Goal: Information Seeking & Learning: Learn about a topic

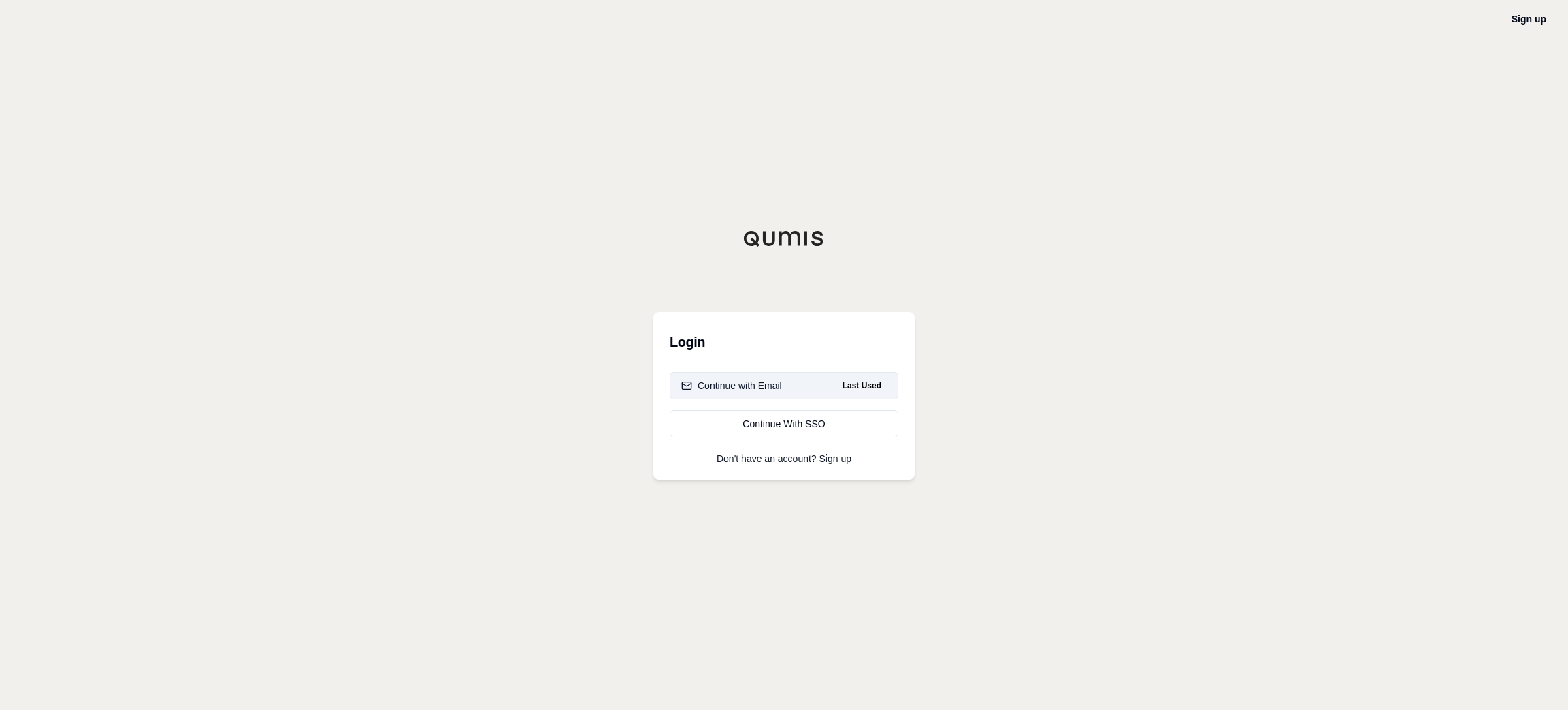
click at [791, 380] on button "Continue with Email Last Used" at bounding box center [784, 385] width 228 height 28
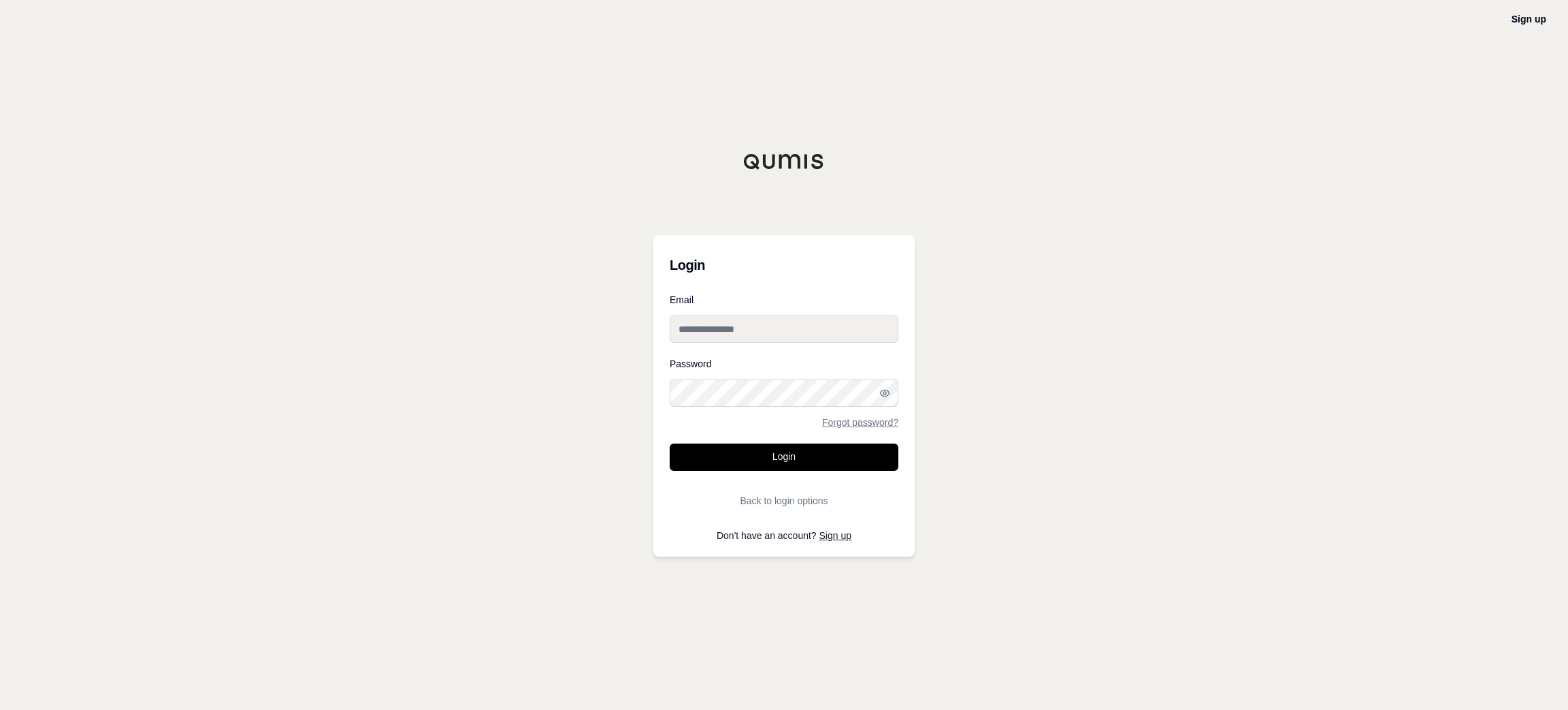
type input "**********"
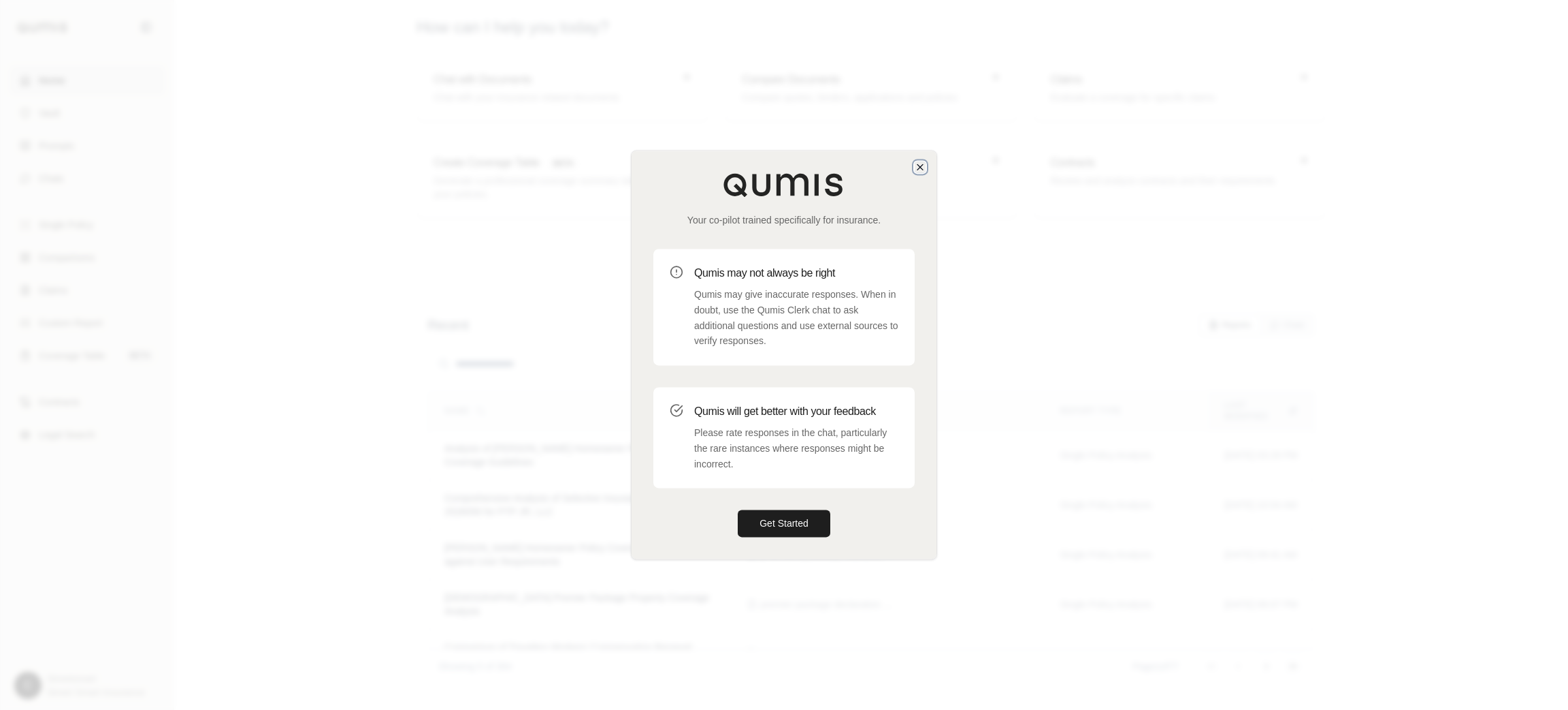
click at [921, 171] on icon "button" at bounding box center [921, 167] width 11 height 11
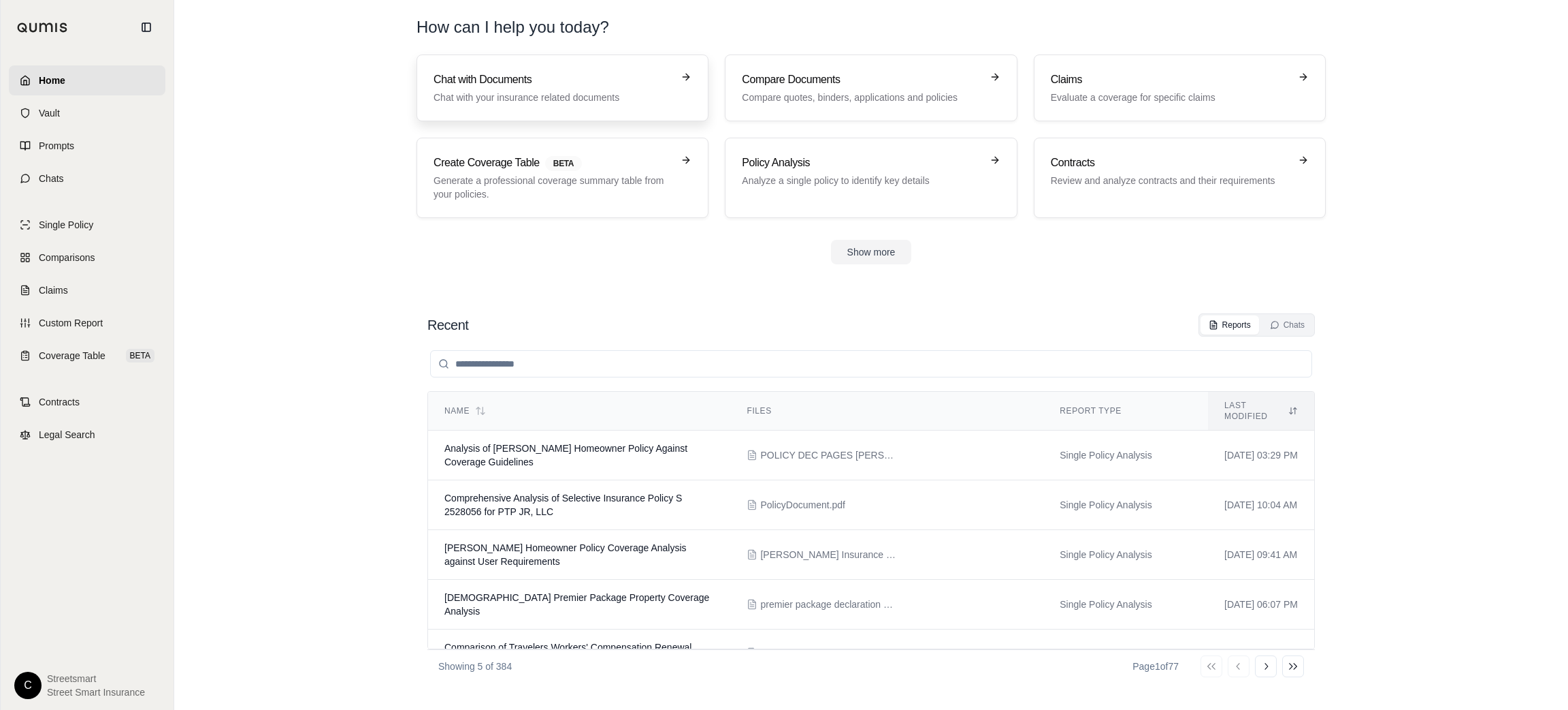
click at [501, 80] on h3 "Chat with Documents" at bounding box center [553, 80] width 239 height 17
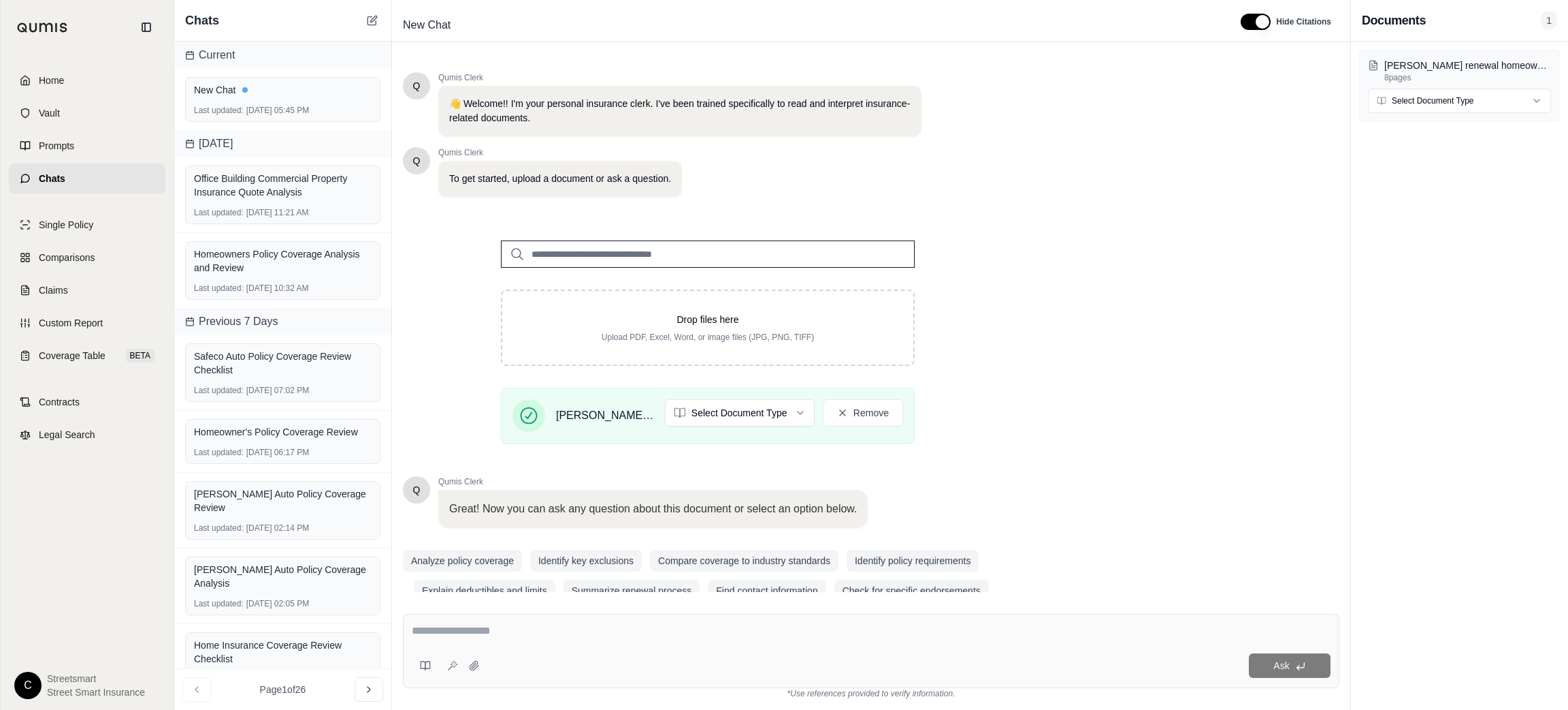
scroll to position [25, 0]
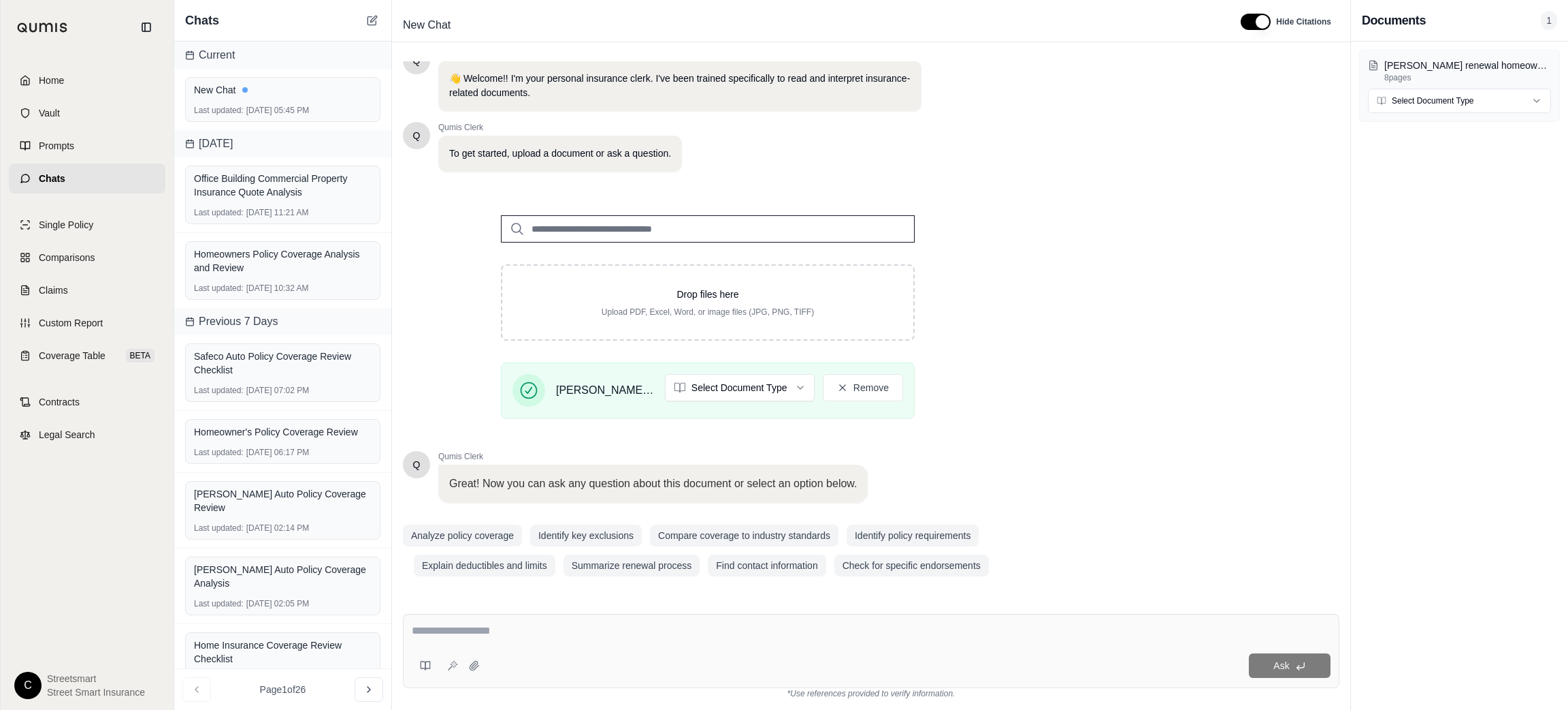
click at [1036, 618] on div "Ask" at bounding box center [871, 650] width 937 height 74
paste textarea "**********"
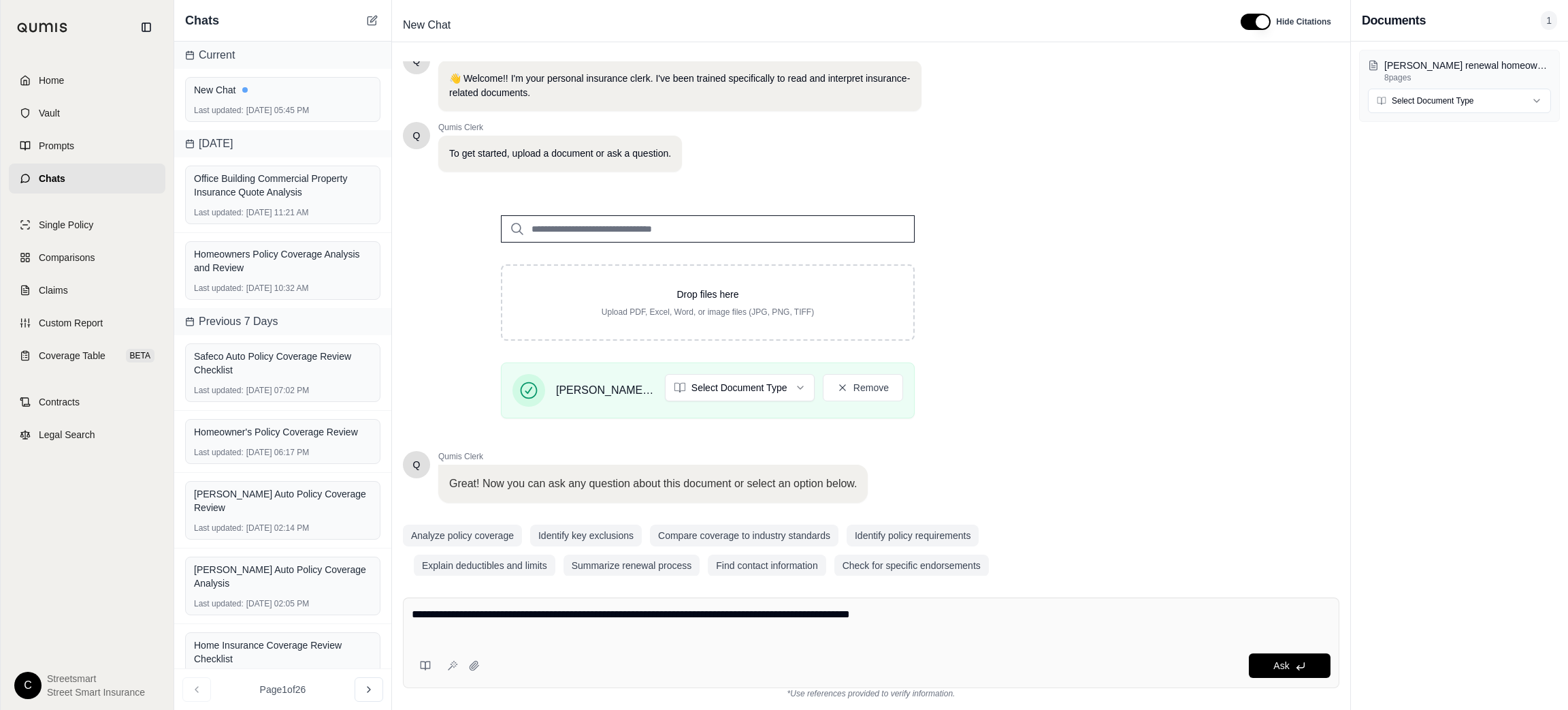
click at [844, 631] on textarea "**********" at bounding box center [871, 623] width 919 height 33
paste textarea "**********"
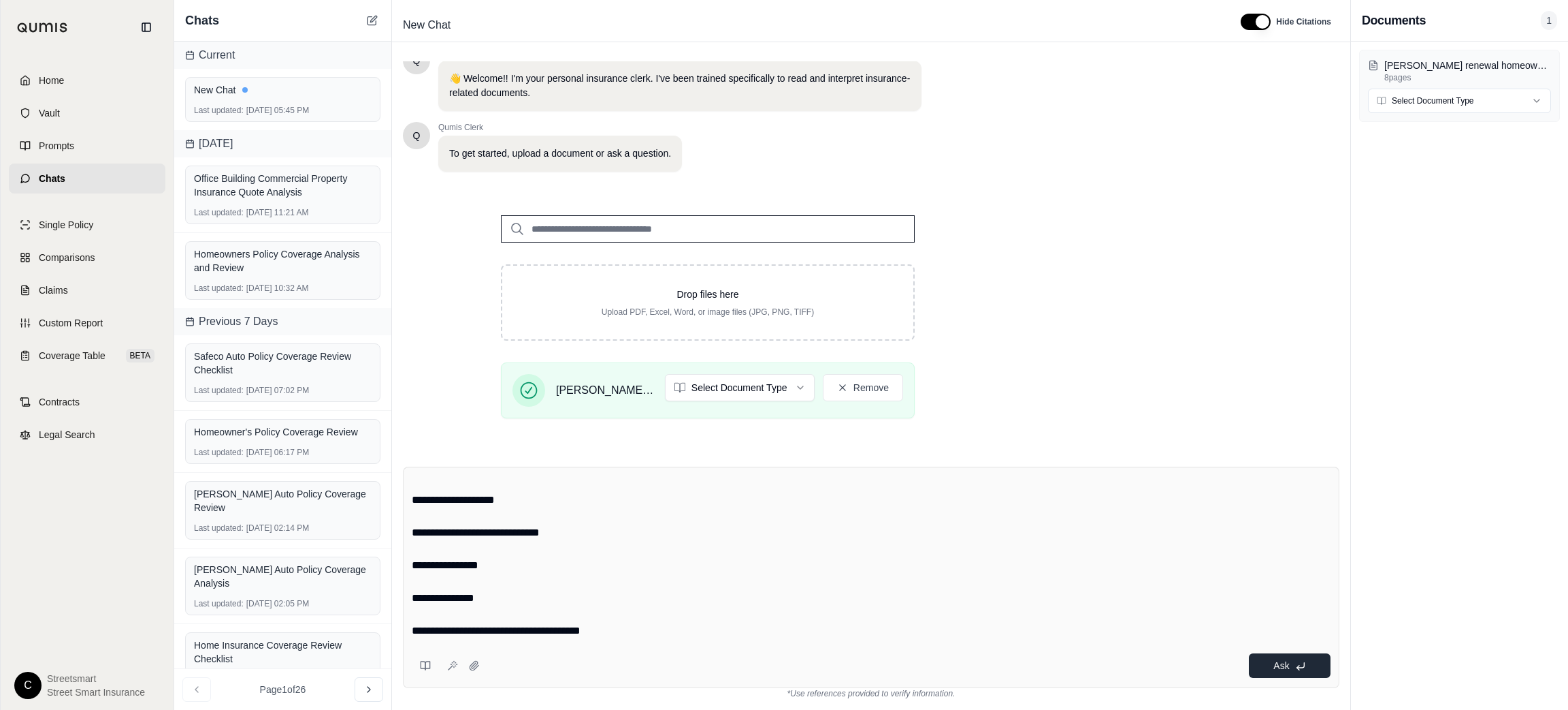
type textarea "**********"
click at [1287, 668] on span "Ask" at bounding box center [1281, 665] width 16 height 11
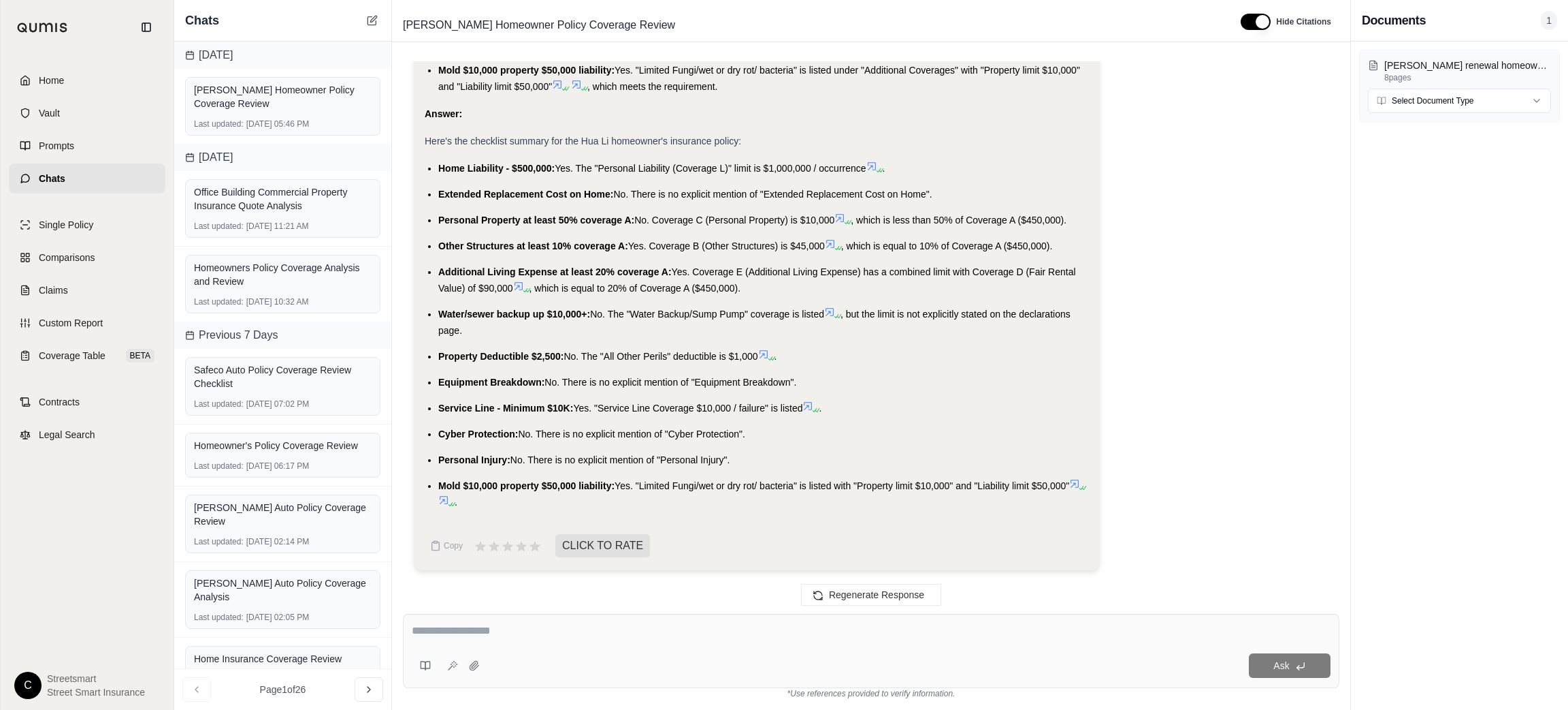
scroll to position [1096, 0]
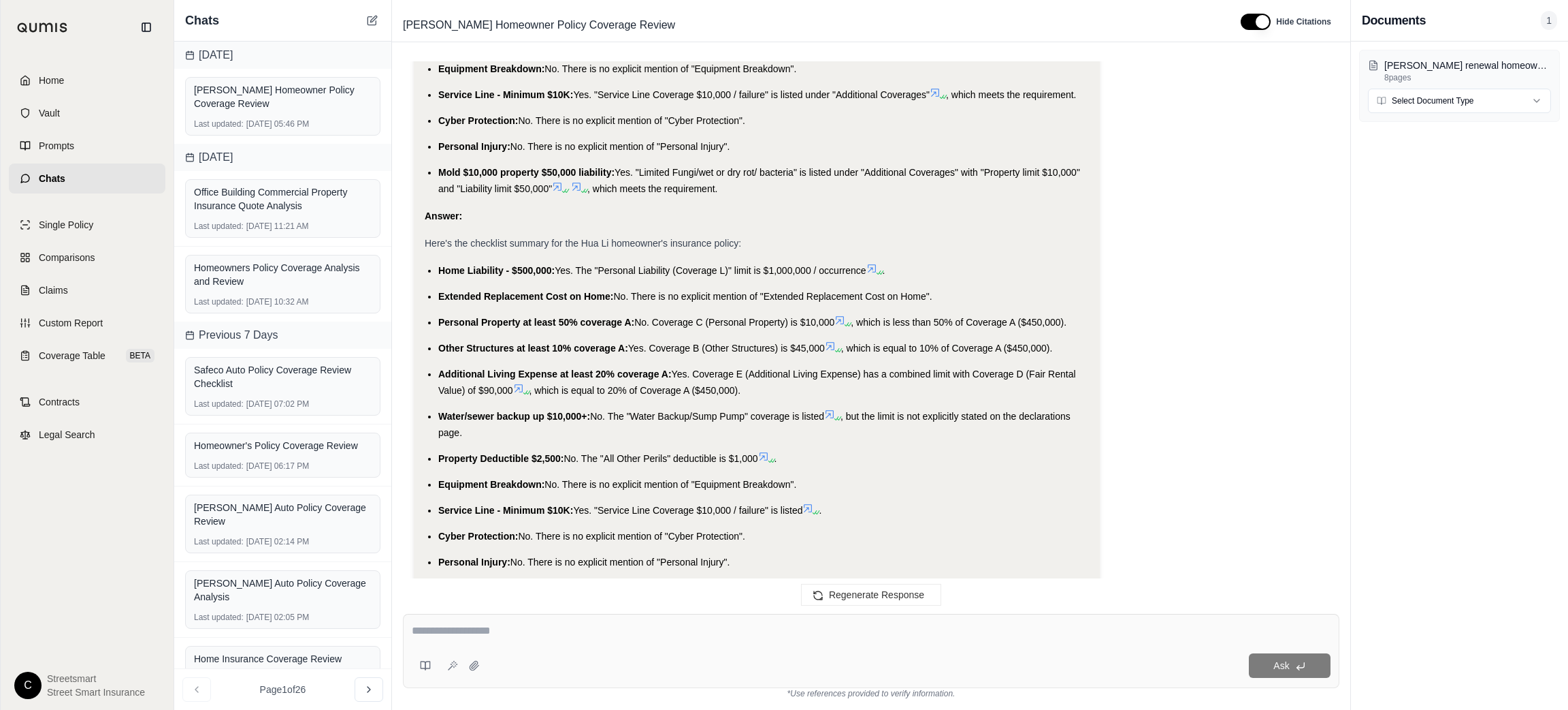
click at [455, 369] on span "Additional Living Expense at least 20% coverage A:" at bounding box center [555, 374] width 234 height 11
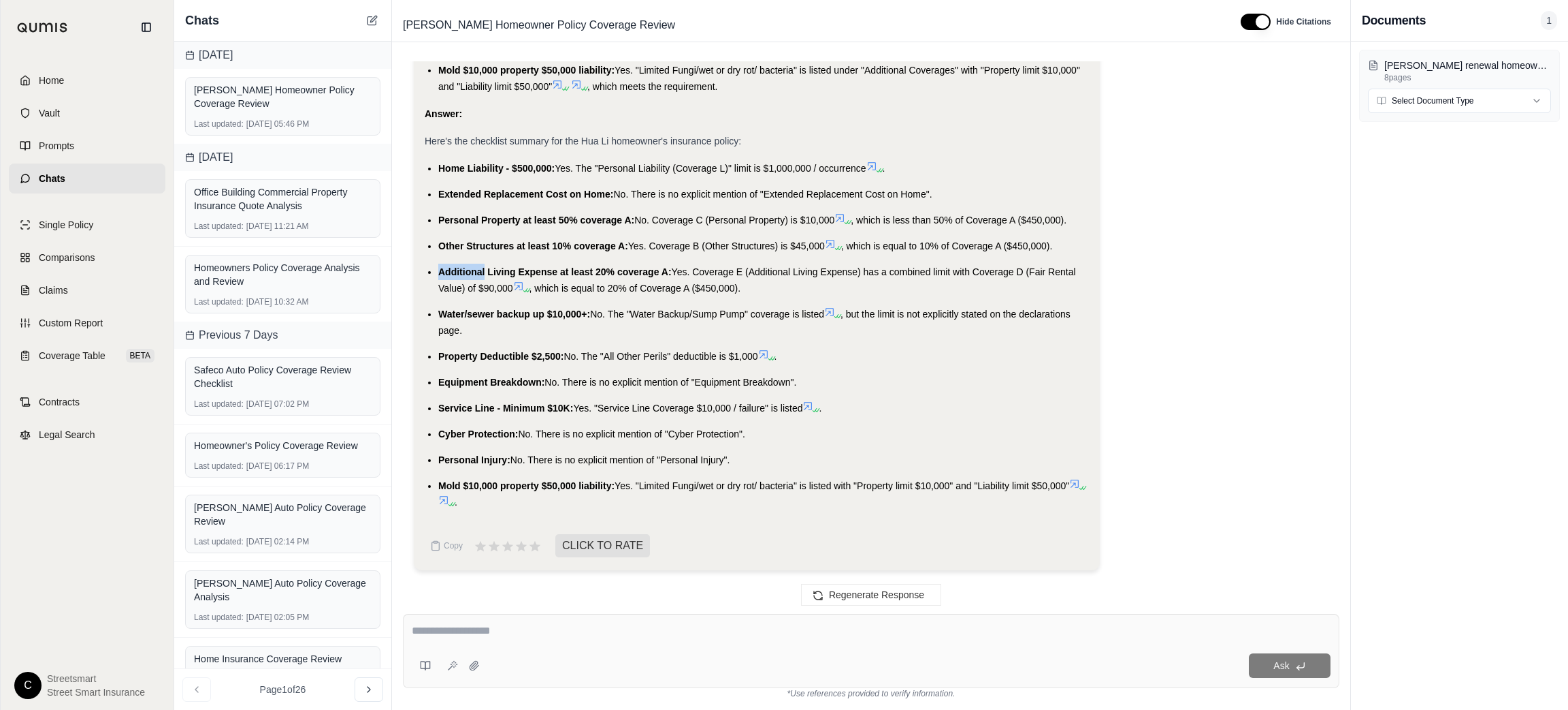
click at [455, 269] on span "Additional Living Expense at least 20% coverage A:" at bounding box center [555, 272] width 234 height 11
click at [458, 173] on span "Home Liability - $500,000:" at bounding box center [496, 168] width 116 height 11
copy li "Home Liability - $500,000: Yes. The "Personal Liability (Coverage L)" limit is …"
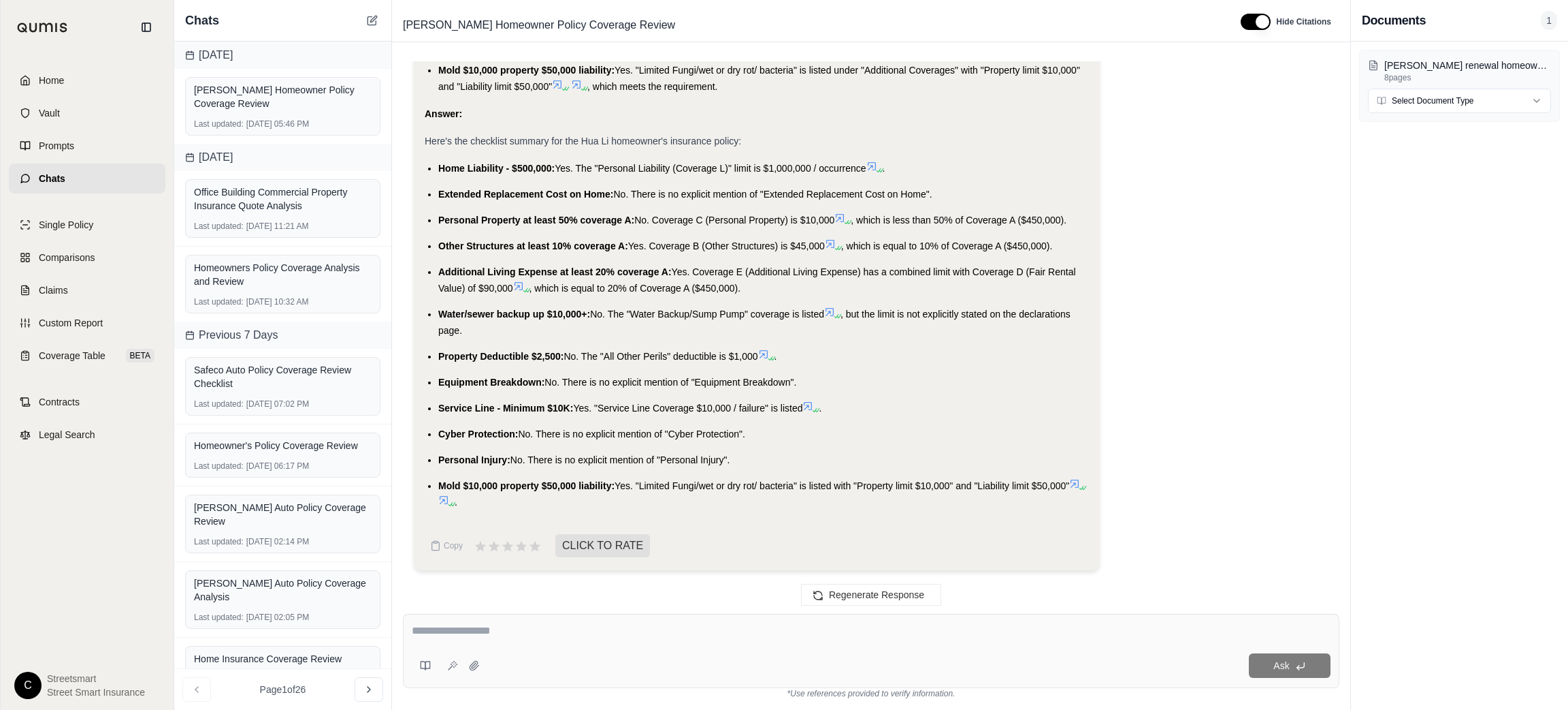
click at [685, 196] on span "No. There is no explicit mention of "Extended Replacement Cost on Home"." at bounding box center [773, 194] width 318 height 11
copy ul "Extended Replacement Cost on Home: No. There is no explicit mention of "Extende…"
click at [482, 213] on li "Personal Property at least 50% coverage A: No. Coverage C (Personal Property) i…" at bounding box center [764, 220] width 651 height 17
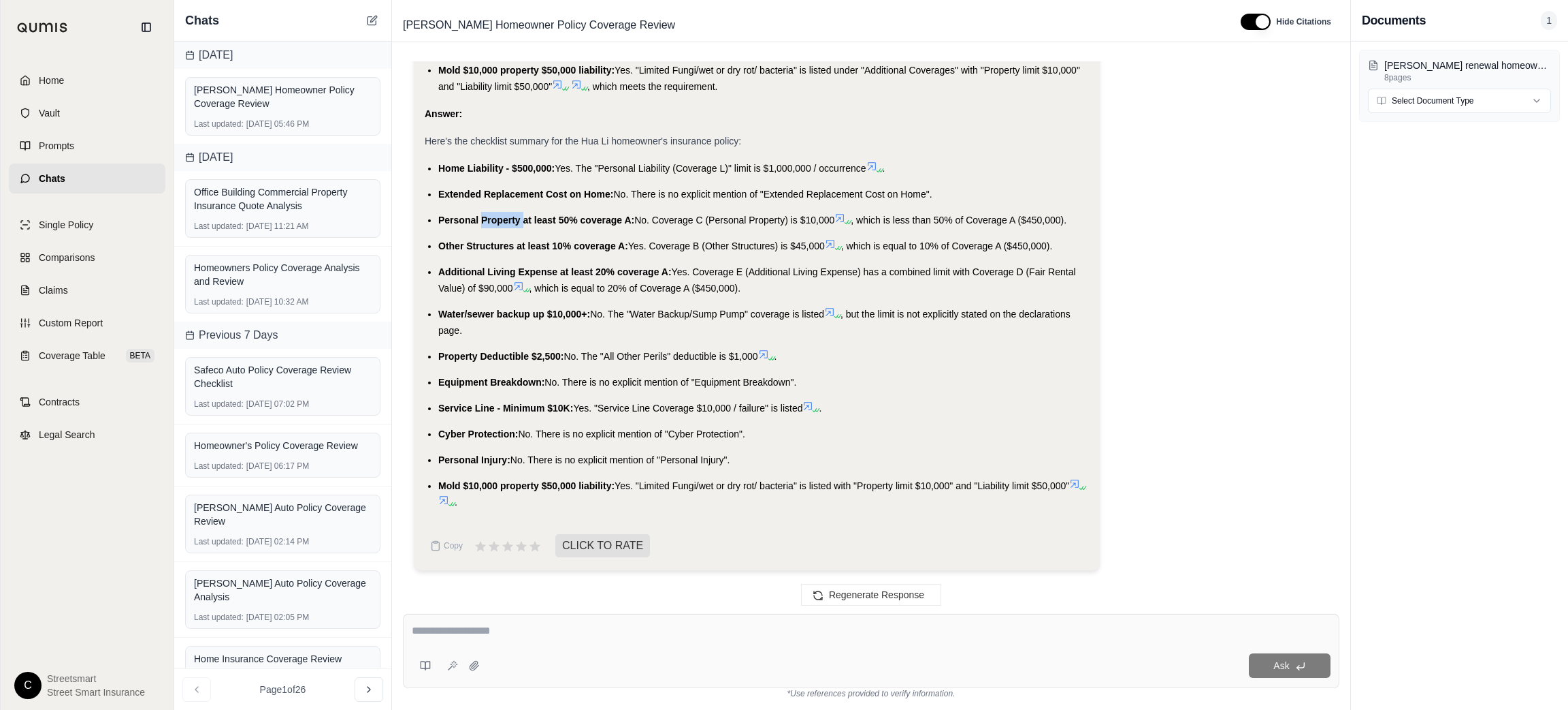
click at [482, 213] on li "Personal Property at least 50% coverage A: No. Coverage C (Personal Property) i…" at bounding box center [764, 220] width 651 height 17
drag, startPoint x: 482, startPoint y: 213, endPoint x: 476, endPoint y: 220, distance: 9.2
click at [482, 212] on li "Personal Property at least 50% coverage A: No. Coverage C (Personal Property) i…" at bounding box center [764, 220] width 651 height 17
click at [469, 224] on span "Personal Property at least 50% coverage A:" at bounding box center [536, 220] width 196 height 11
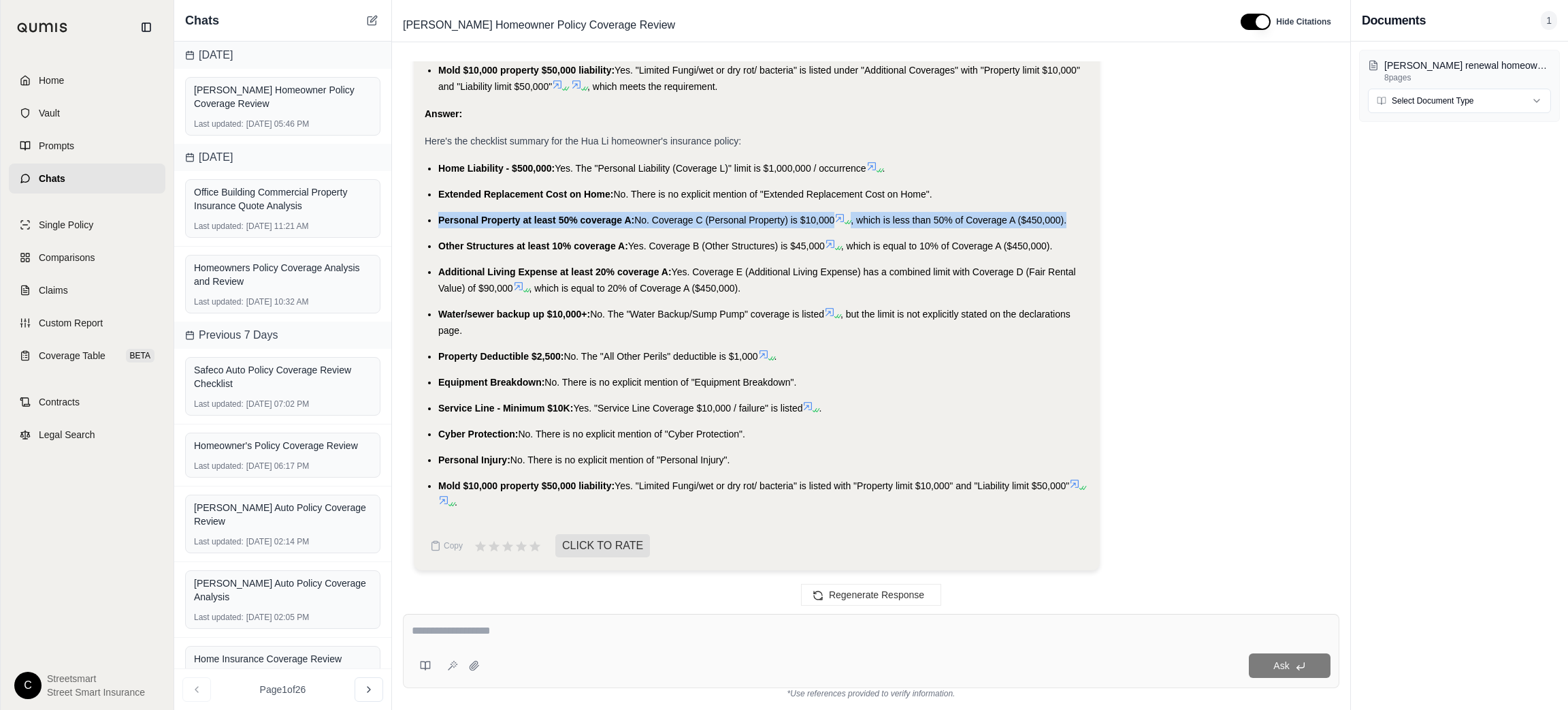
drag, startPoint x: 1074, startPoint y: 224, endPoint x: 439, endPoint y: 216, distance: 635.1
click at [439, 216] on li "Personal Property at least 50% coverage A: No. Coverage C (Personal Property) i…" at bounding box center [764, 220] width 651 height 17
copy li "Personal Property at least 50% coverage A: No. Coverage C (Personal Property) i…"
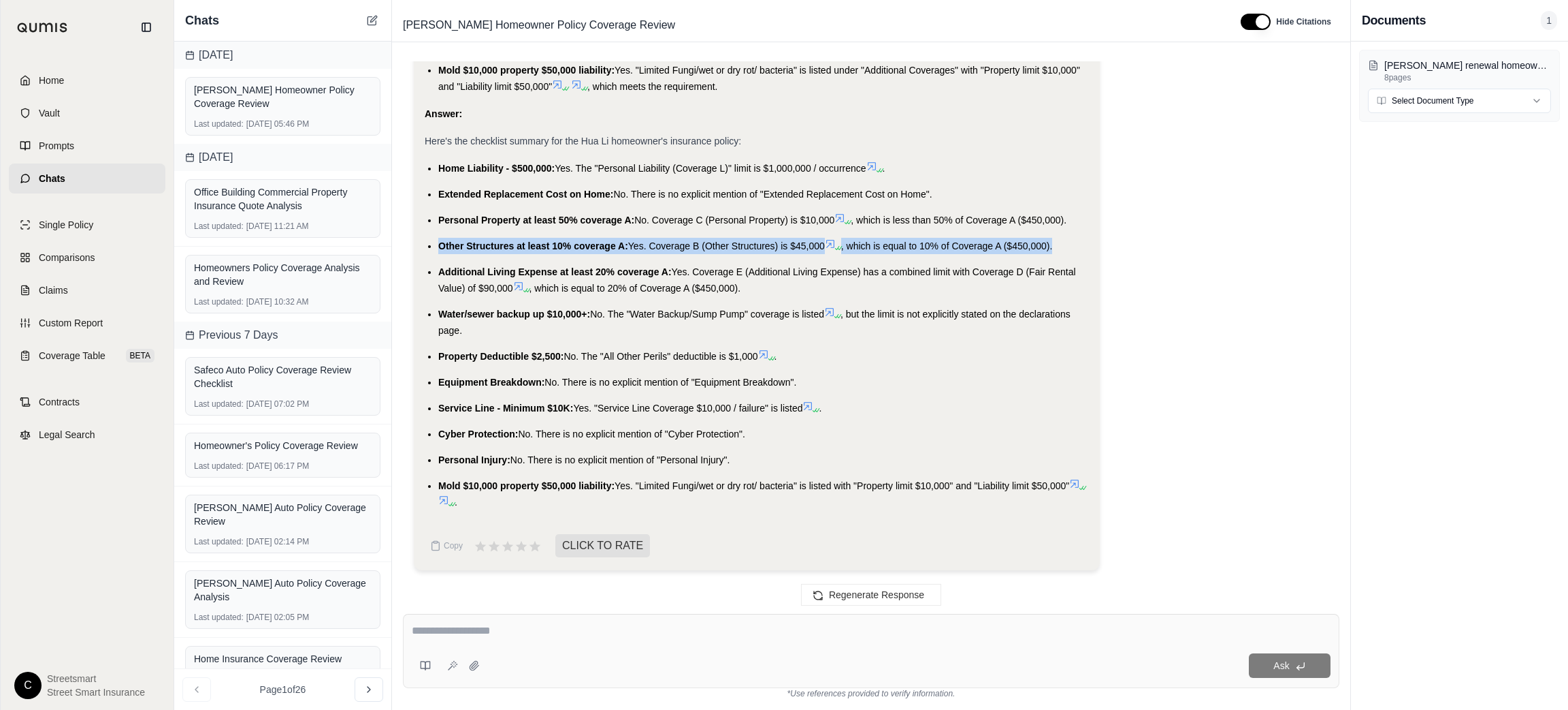
drag, startPoint x: 1066, startPoint y: 244, endPoint x: 440, endPoint y: 241, distance: 626.0
click at [440, 241] on li "Other Structures at least 10% coverage A: Yes. Coverage B (Other Structures) is…" at bounding box center [764, 246] width 651 height 17
copy li "Other Structures at least 10% coverage A: Yes. Coverage B (Other Structures) is…"
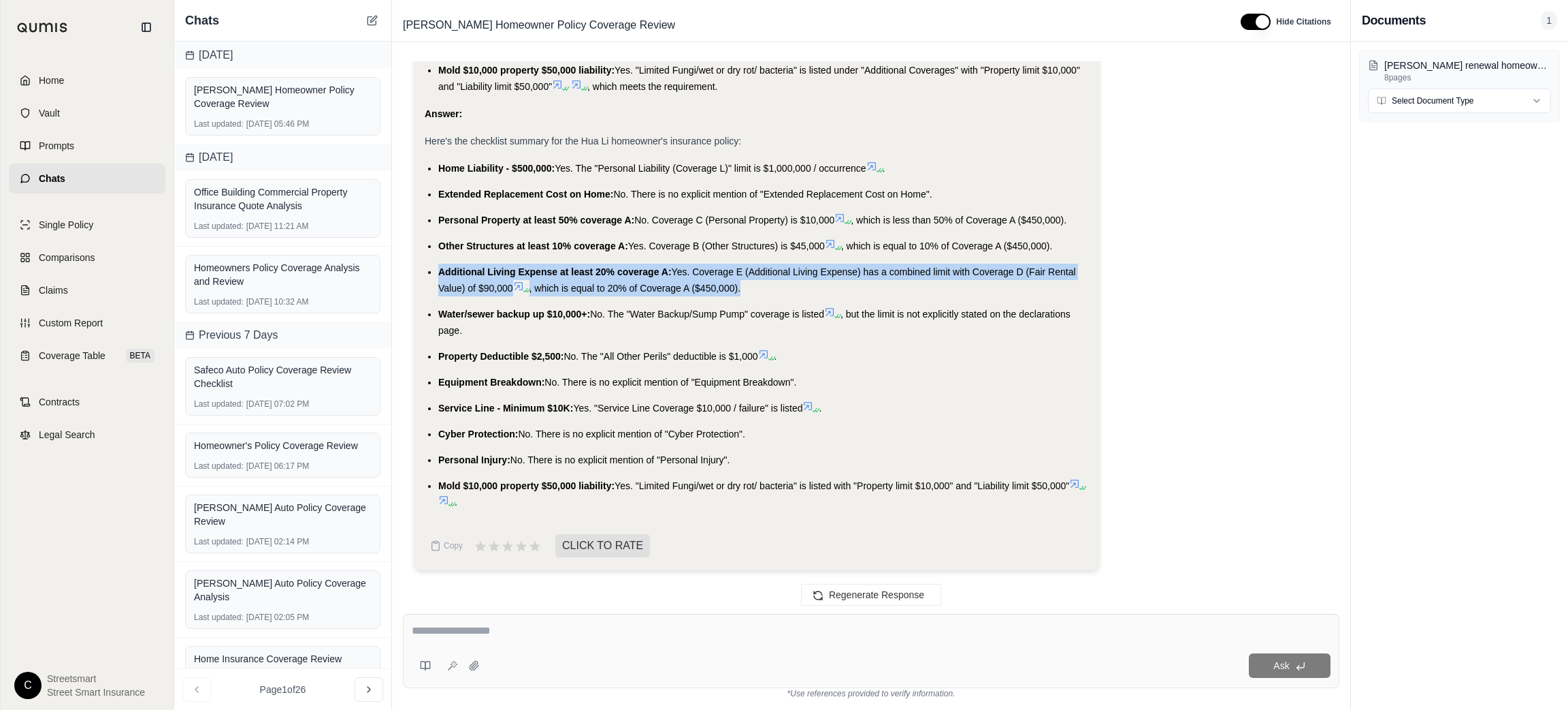
drag, startPoint x: 746, startPoint y: 292, endPoint x: 425, endPoint y: 268, distance: 321.9
click at [438, 268] on li "Additional Living Expense at least 20% coverage A: Yes. Coverage E (Additional …" at bounding box center [764, 280] width 651 height 33
copy li "Additional Living Expense at least 20% coverage A: Yes. Coverage E (Additional …"
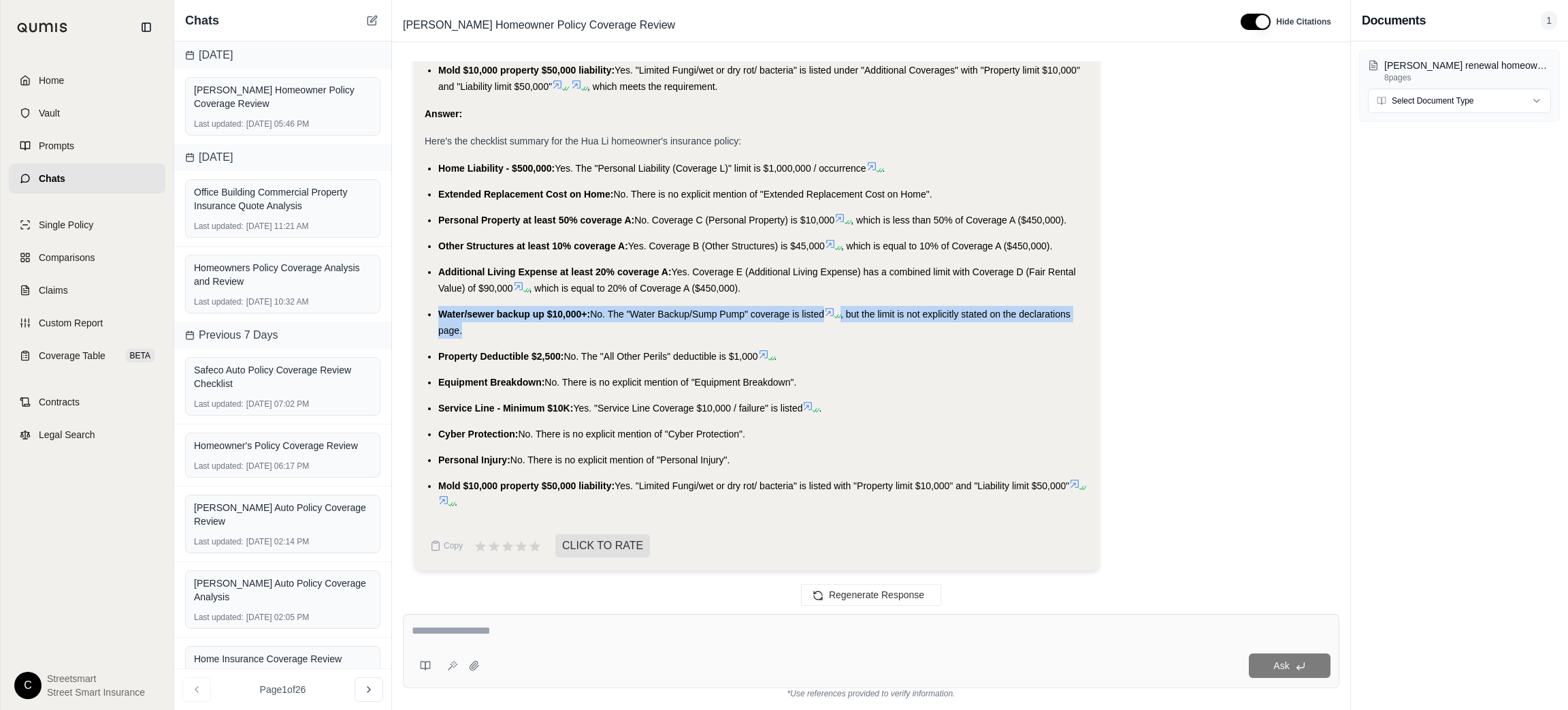
drag, startPoint x: 471, startPoint y: 337, endPoint x: 432, endPoint y: 315, distance: 44.8
click at [432, 315] on ul "Home Liability - $500,000: Yes. The "Personal Liability (Coverage L)" limit is …" at bounding box center [756, 335] width 665 height 350
copy li "Water/sewer backup up $10,000+: No. The "Water Backup/Sump Pump" coverage is li…"
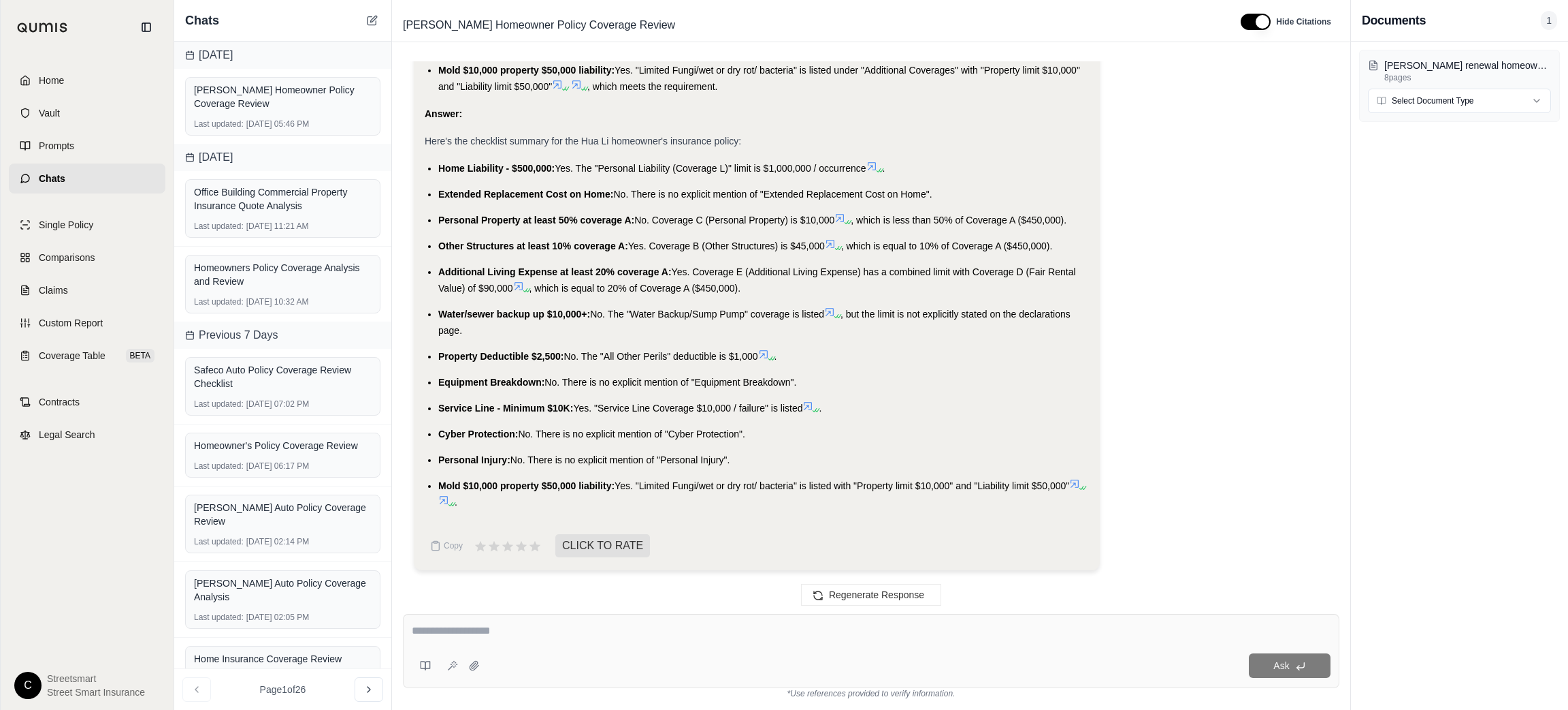
click at [438, 357] on span "Property Deductible $2,500:" at bounding box center [501, 356] width 126 height 11
copy li "Property Deductible $2,500: No. The "All Other Perils" deductible is $1,000"
click at [477, 378] on span "Equipment Breakdown:" at bounding box center [491, 383] width 106 height 11
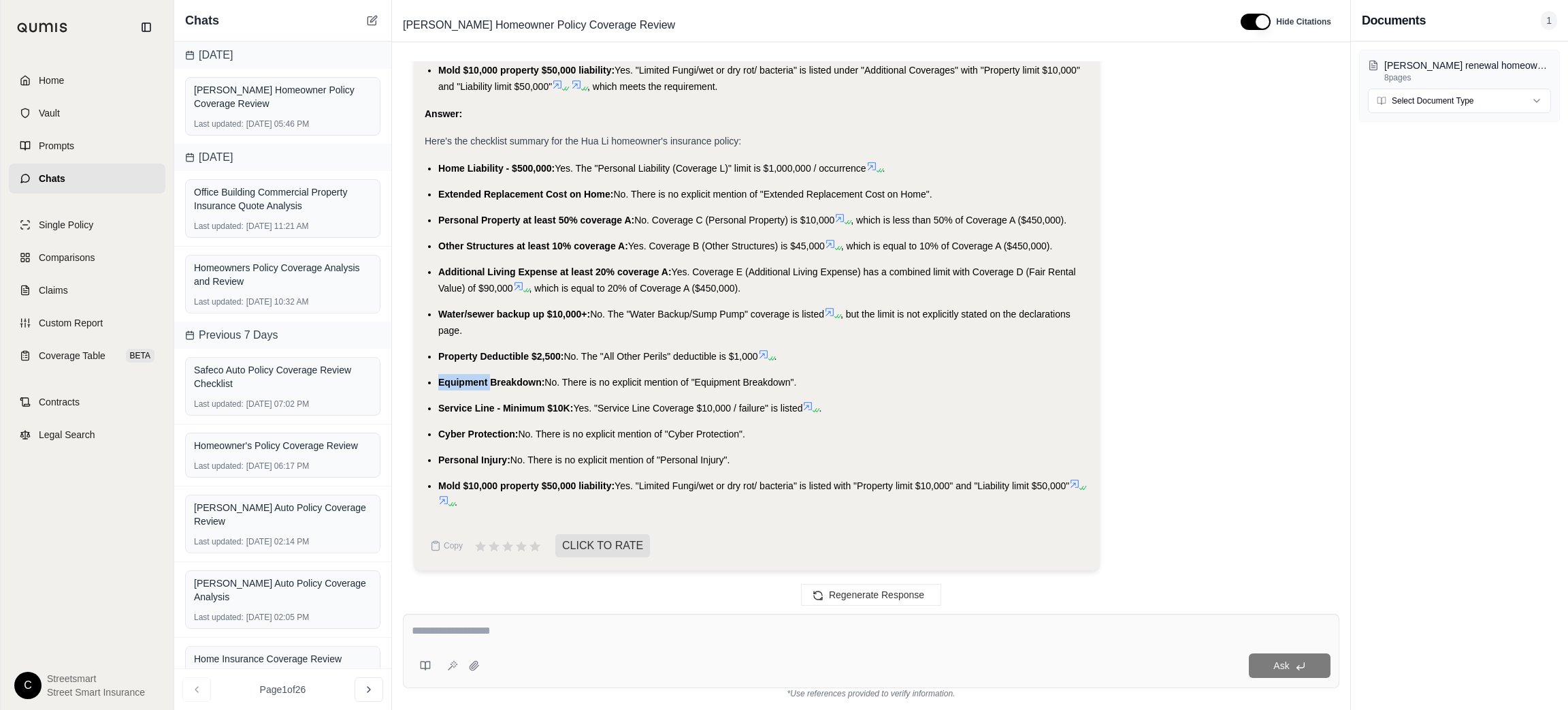
click at [477, 377] on span "Equipment Breakdown:" at bounding box center [491, 383] width 106 height 11
copy ul "Equipment Breakdown: No. There is no explicit mention of "Equipment Breakdown"."
click at [453, 405] on span "Service Line - Minimum $10K:" at bounding box center [505, 408] width 135 height 11
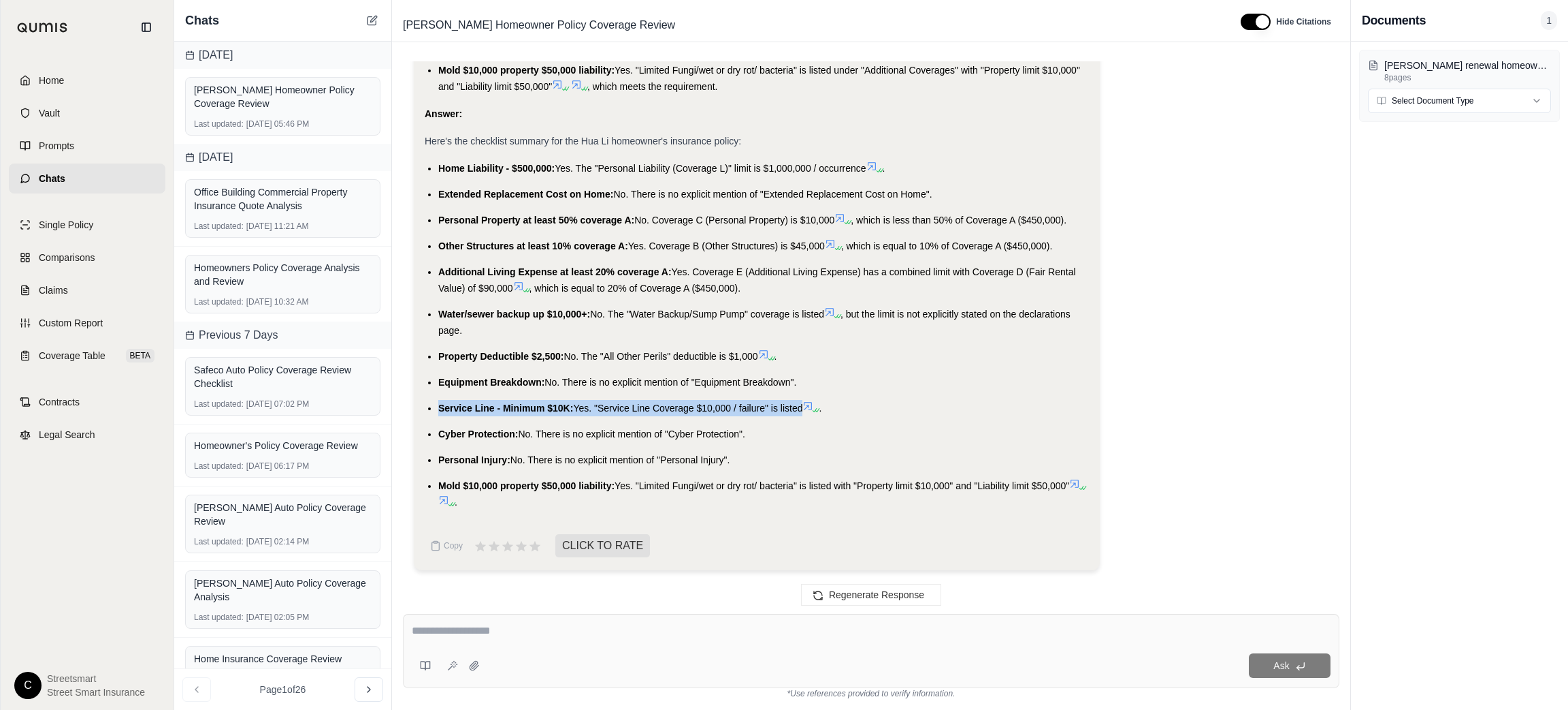
click at [453, 405] on span "Service Line - Minimum $10K:" at bounding box center [505, 408] width 135 height 11
copy li "Service Line - Minimum $10K: Yes. "Service Line Coverage $10,000 / failure" is …"
click at [456, 428] on span "Cyber Protection:" at bounding box center [478, 434] width 80 height 11
click at [453, 440] on li "Cyber Protection: No. There is no explicit mention of "Cyber Protection"." at bounding box center [764, 434] width 651 height 17
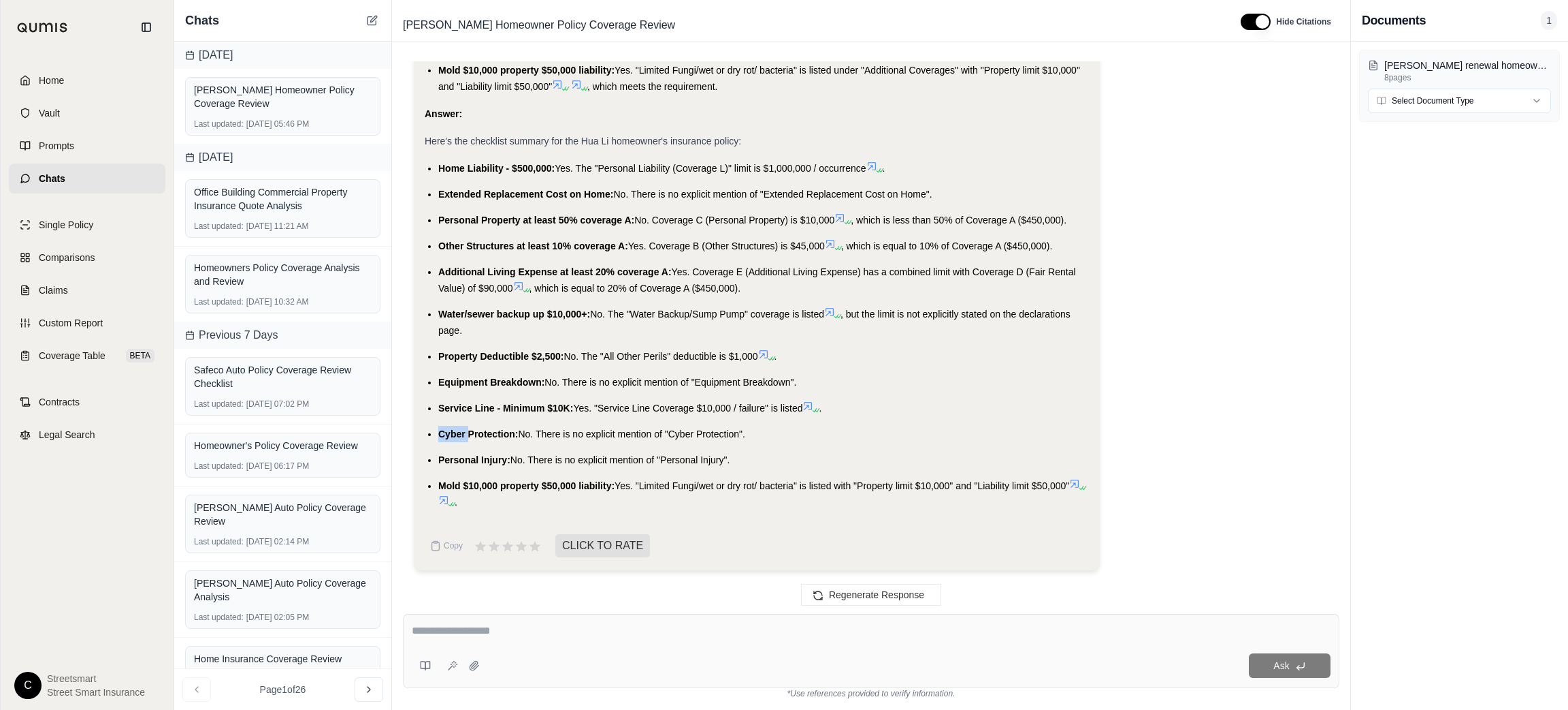
click at [453, 437] on span "Cyber Protection:" at bounding box center [478, 434] width 80 height 11
click at [480, 465] on li "Personal Injury: No. There is no explicit mention of "Personal Injury"." at bounding box center [764, 460] width 651 height 17
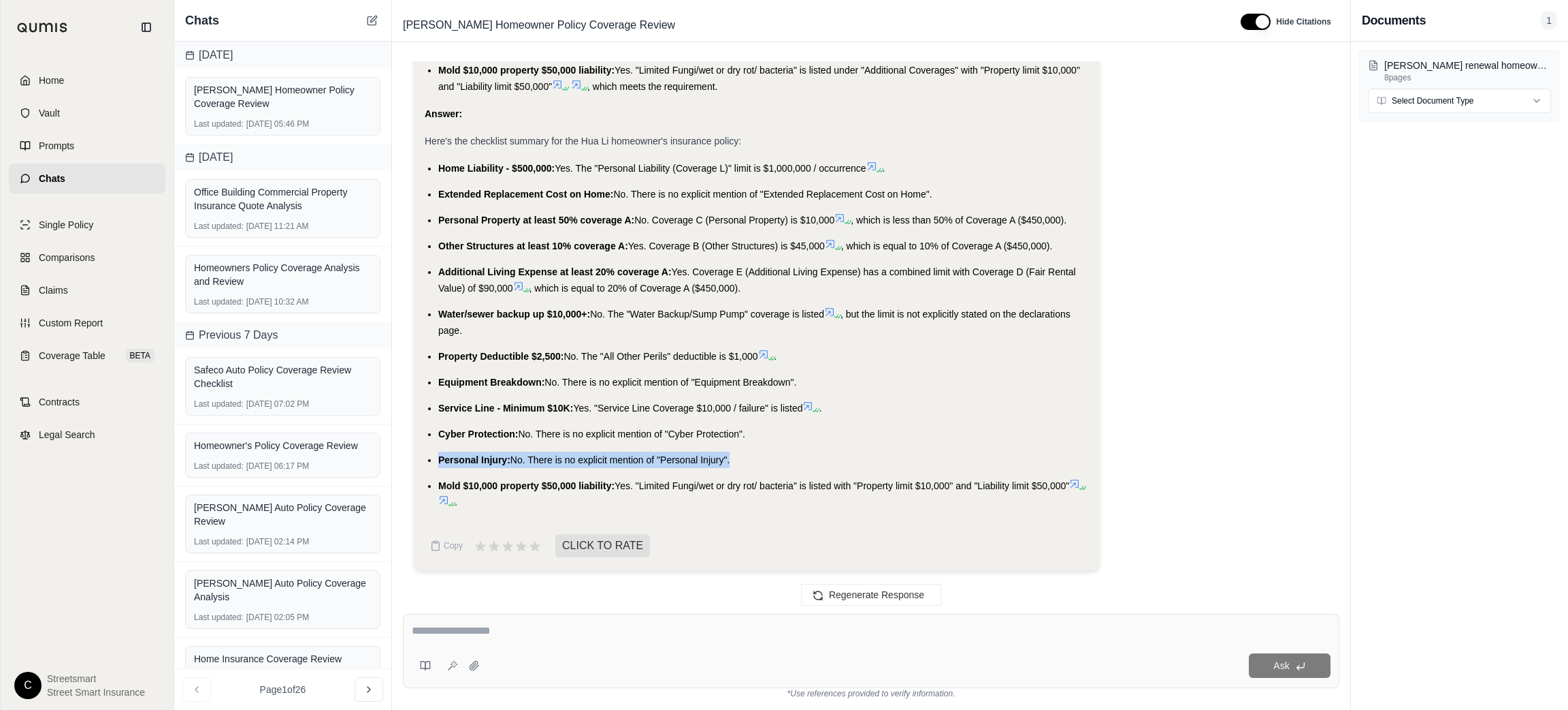
click at [480, 465] on li "Personal Injury: No. There is no explicit mention of "Personal Injury"." at bounding box center [764, 460] width 651 height 17
copy ul "Personal Injury: No. There is no explicit mention of "Personal Injury"."
click at [455, 483] on span "Mold $10,000 property $50,000 liability:" at bounding box center [526, 485] width 176 height 11
click at [455, 483] on span "Mold $10,000 property $50,000 liability:" at bounding box center [526, 485] width 176 height 11
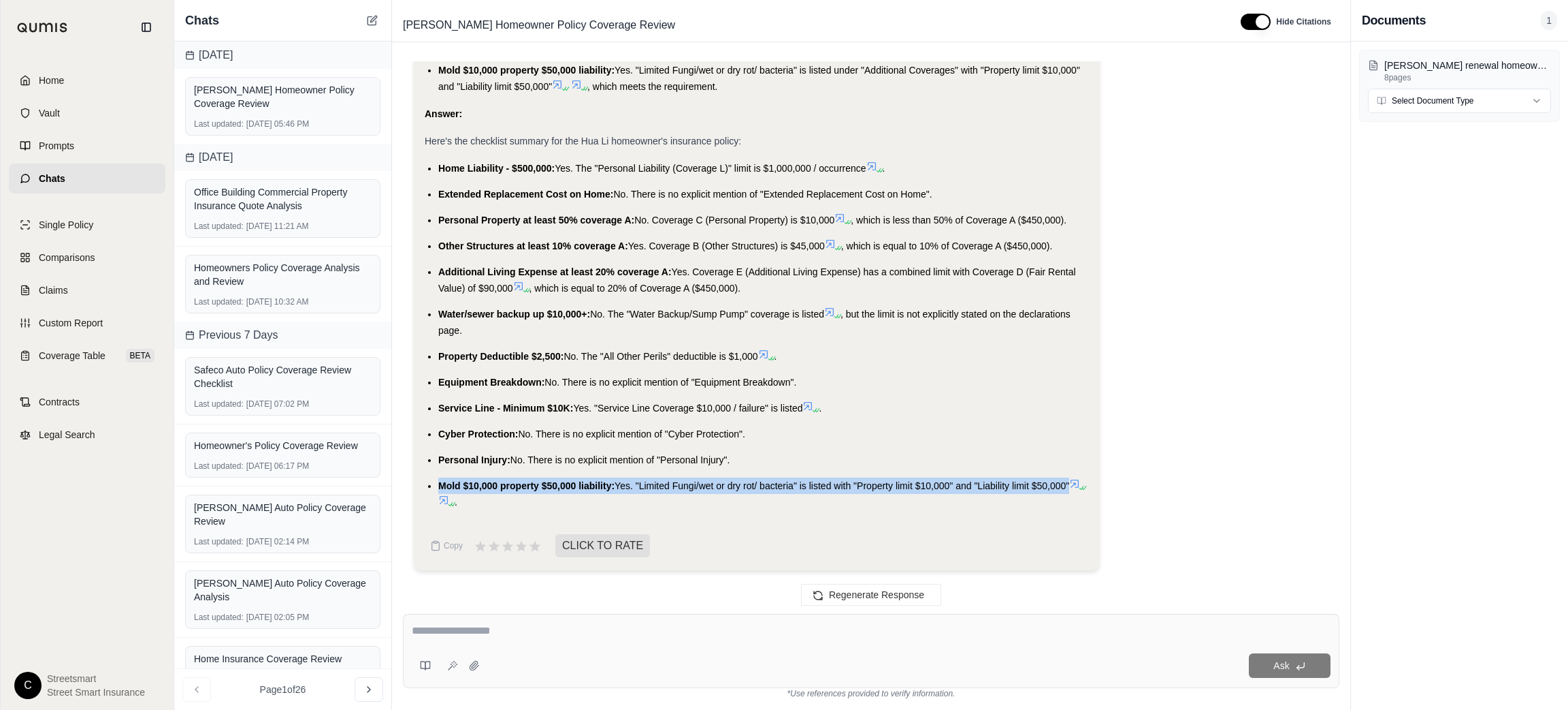
click at [455, 483] on span "Mold $10,000 property $50,000 liability:" at bounding box center [526, 485] width 176 height 11
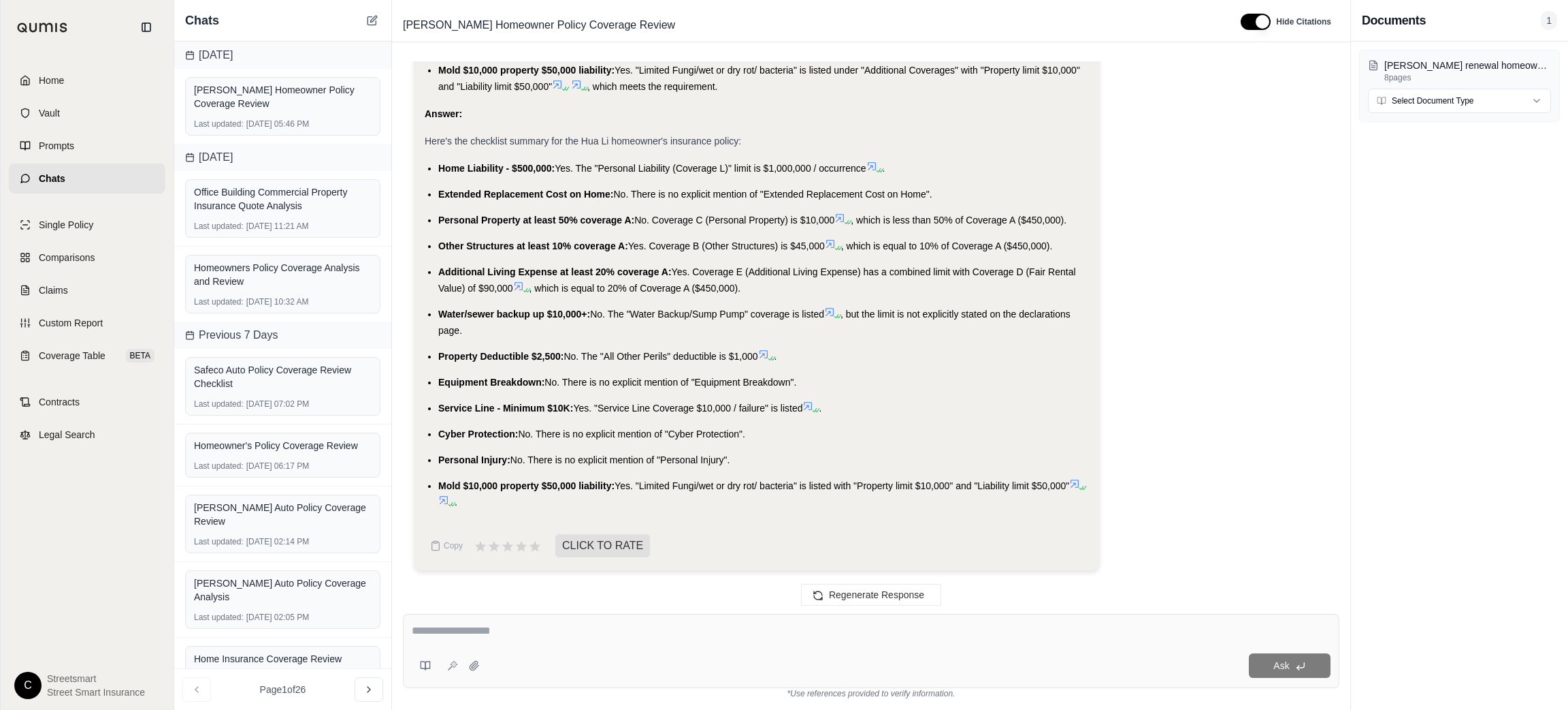
click at [762, 637] on textarea at bounding box center [871, 631] width 919 height 17
type textarea "**********"
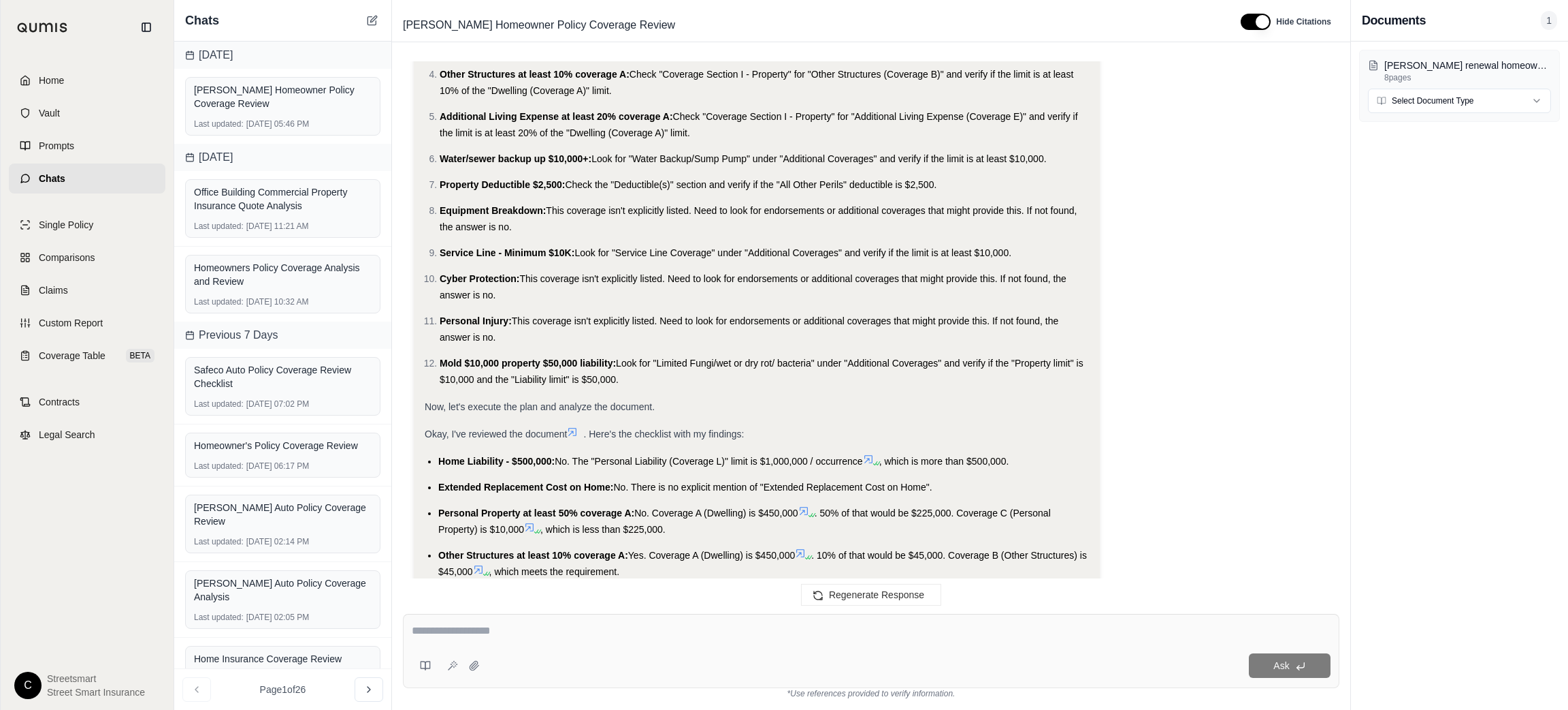
scroll to position [0, 0]
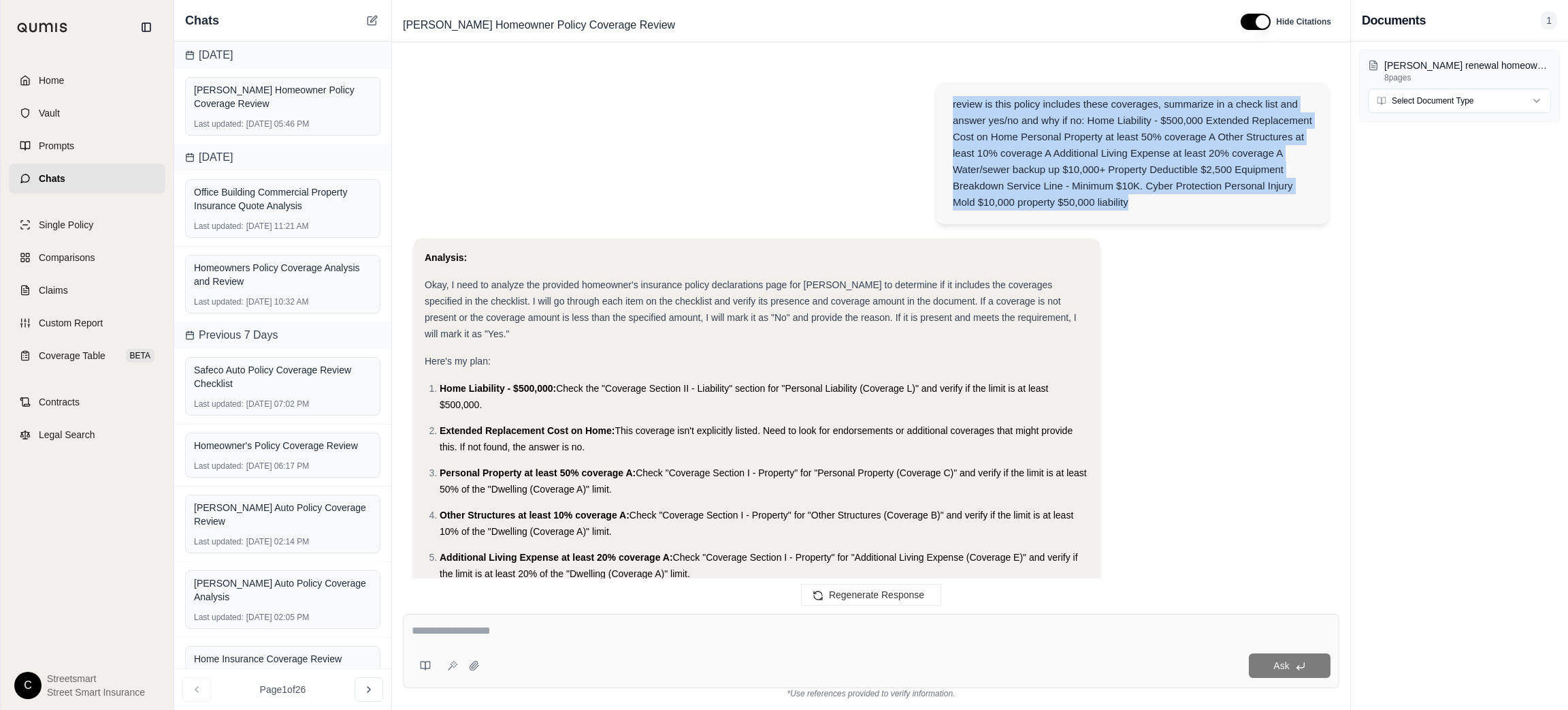
drag, startPoint x: 1121, startPoint y: 194, endPoint x: 942, endPoint y: 97, distance: 203.6
click at [942, 97] on div "review is this policy includes these coverages, summarize in a check list and a…" at bounding box center [1133, 153] width 392 height 141
click at [369, 23] on icon at bounding box center [372, 20] width 11 height 11
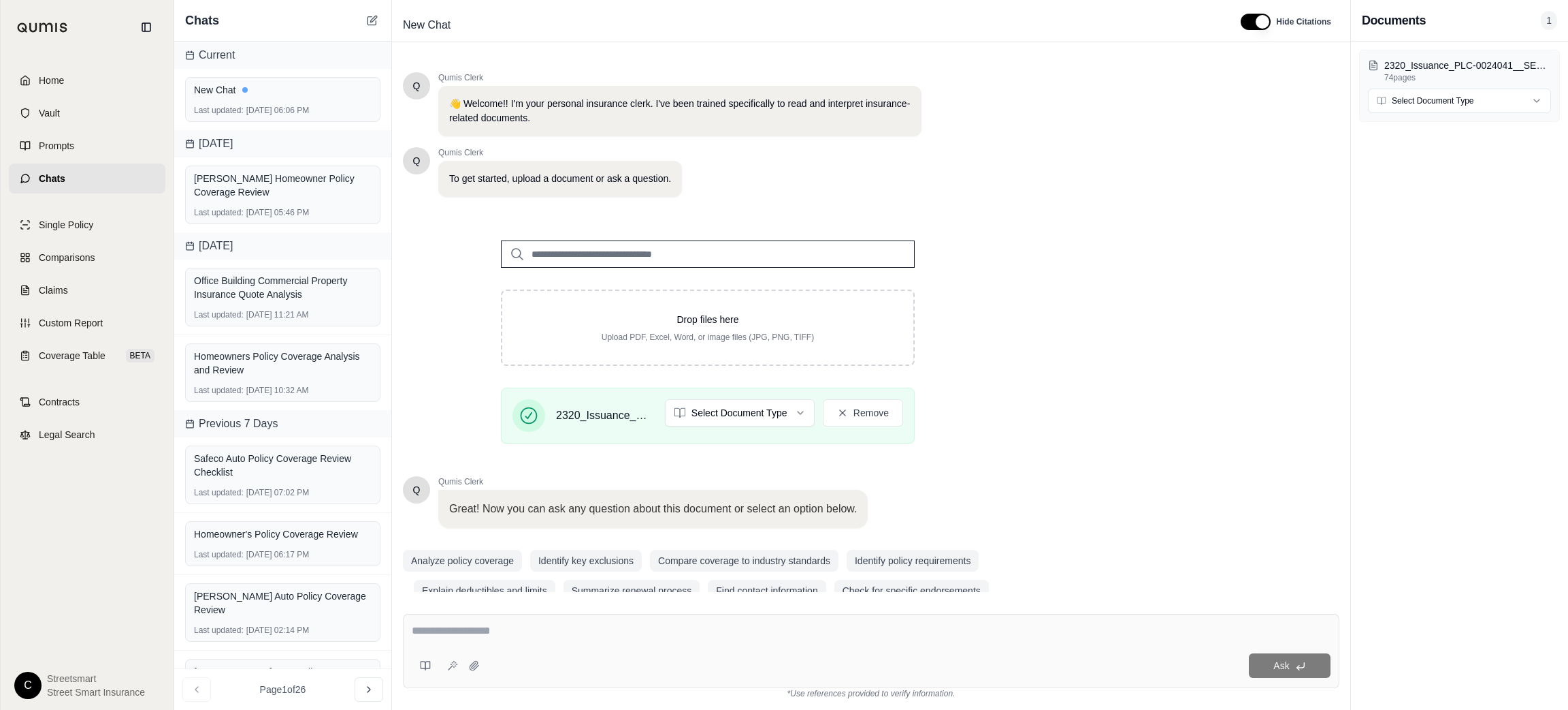
scroll to position [25, 0]
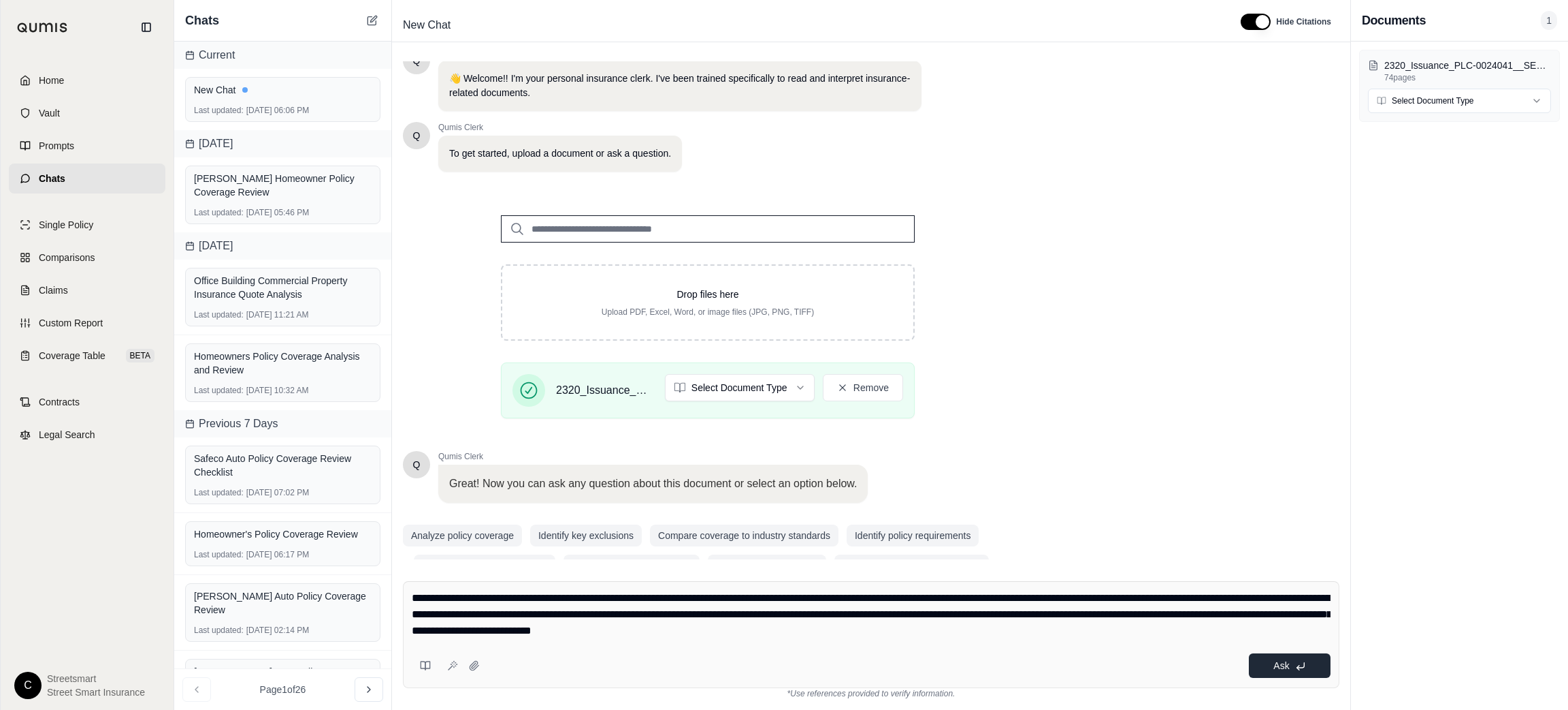
type textarea "**********"
click at [1314, 671] on button "Ask" at bounding box center [1289, 665] width 82 height 25
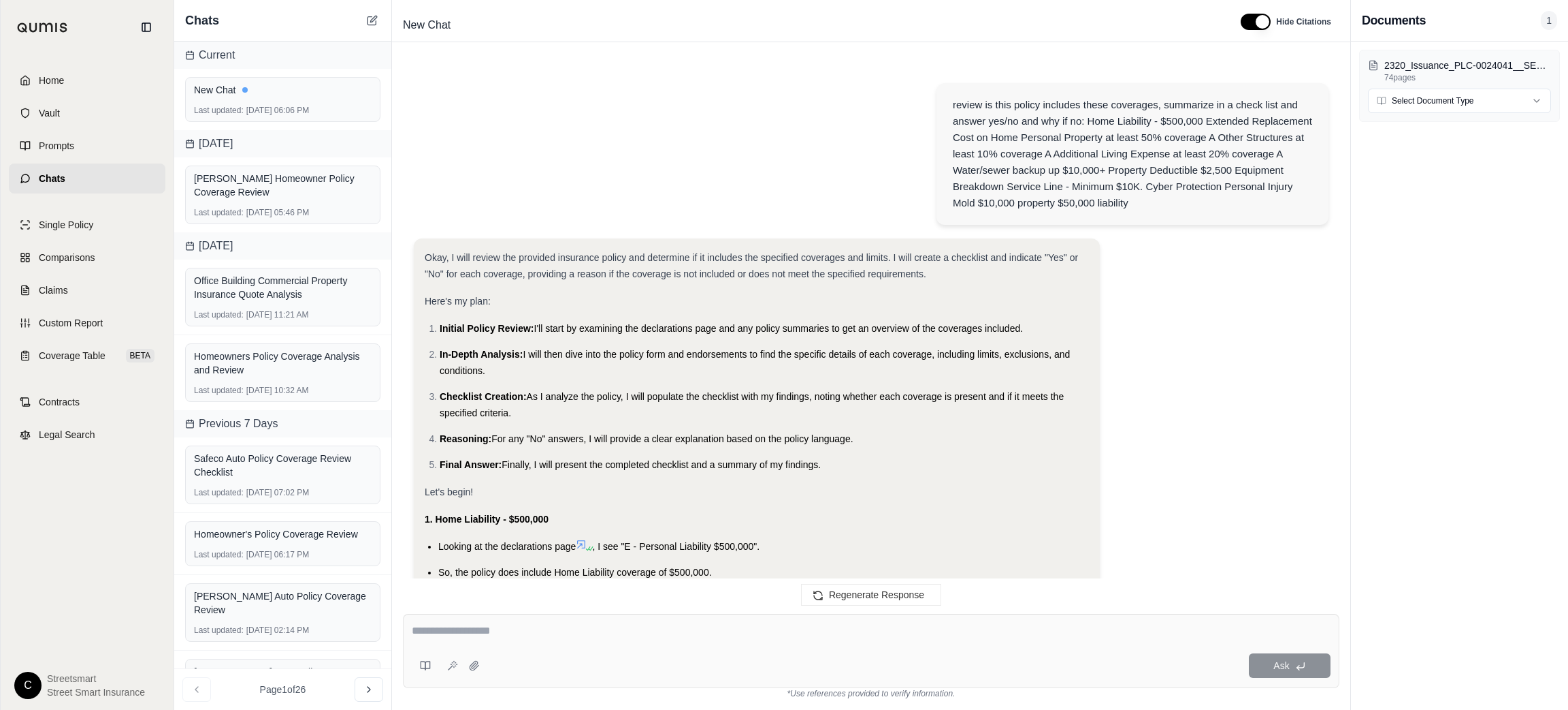
scroll to position [2048, 0]
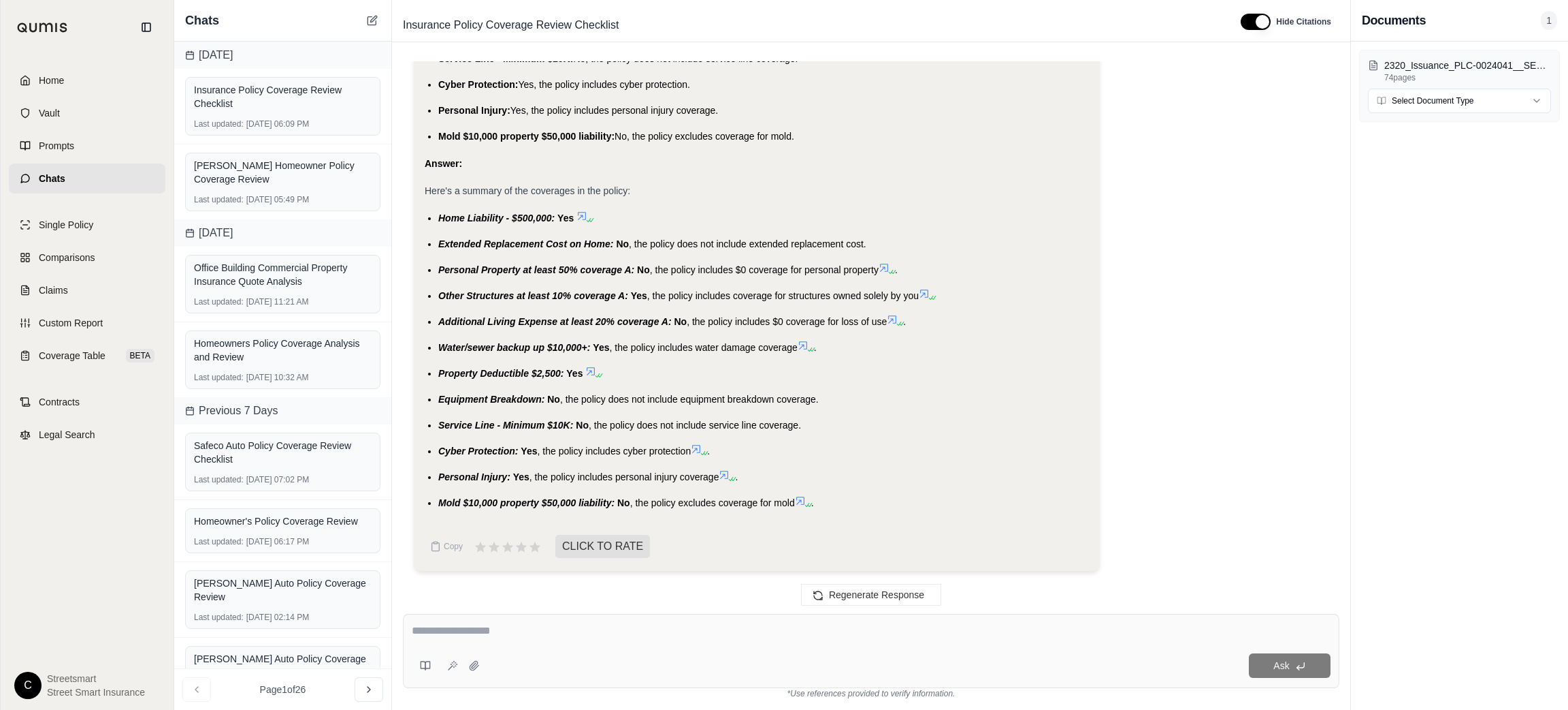
click at [444, 219] on span "Home Liability - $500,000:" at bounding box center [496, 218] width 116 height 11
click at [492, 632] on textarea at bounding box center [871, 631] width 919 height 17
type textarea "**********"
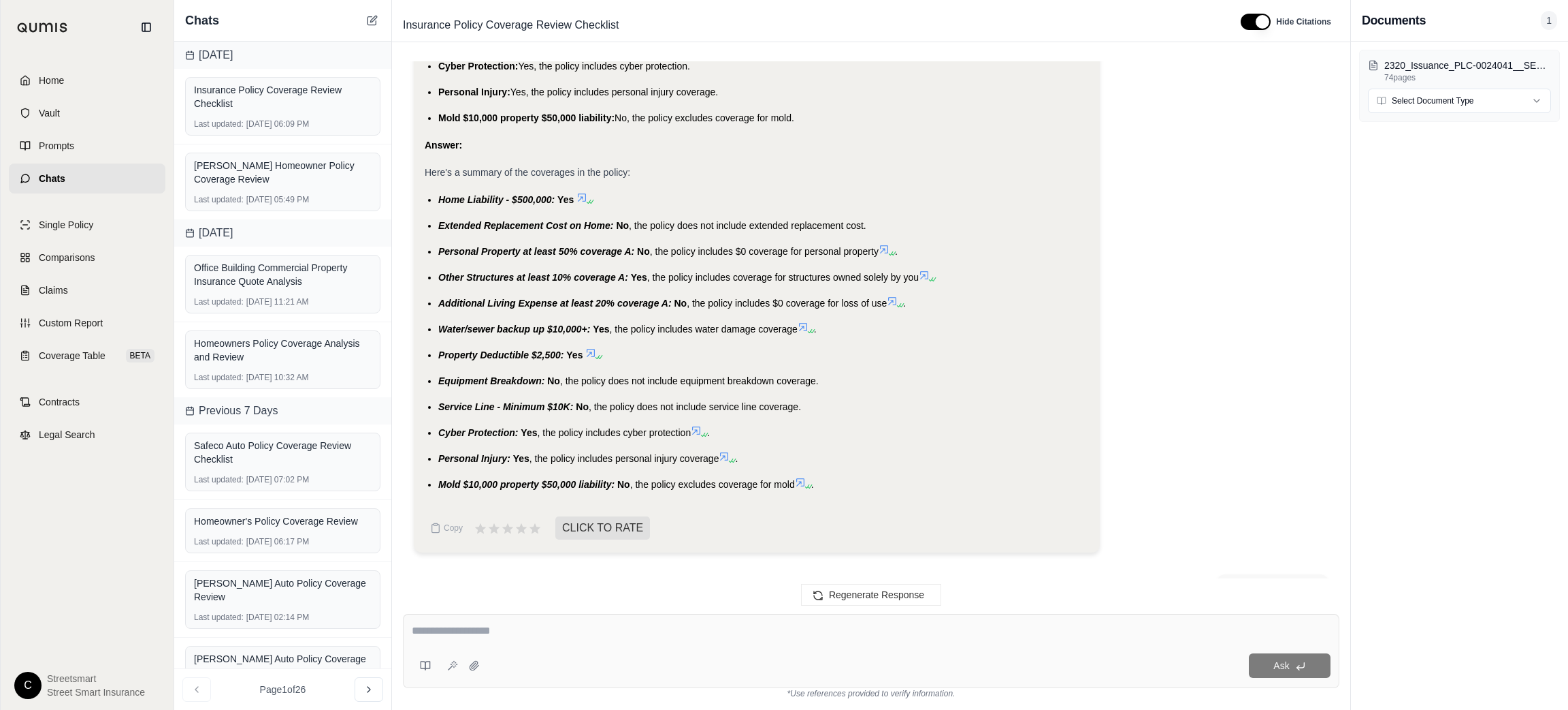
scroll to position [1965, 0]
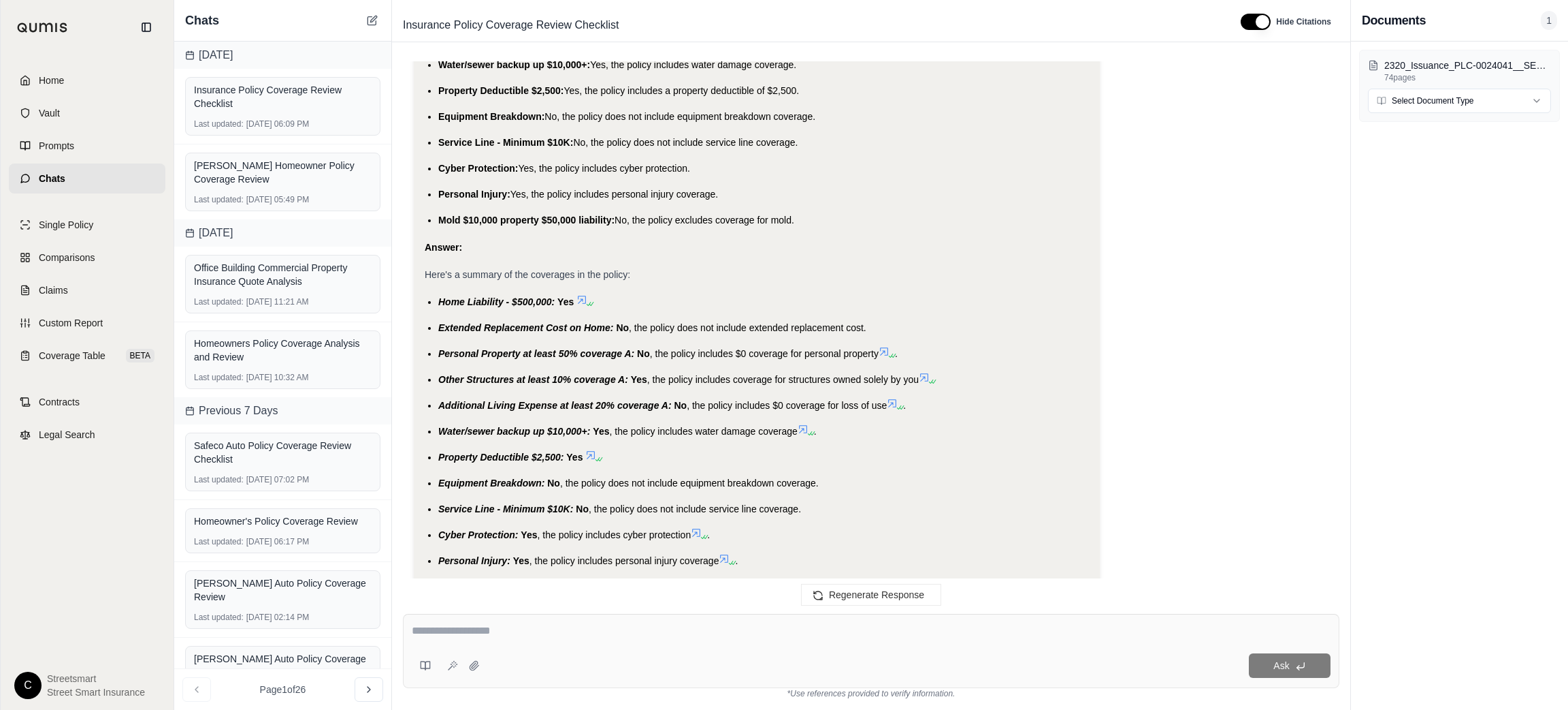
click at [469, 322] on span "Extended Replacement Cost on Home:" at bounding box center [526, 327] width 176 height 11
click at [447, 358] on li "Personal Property at least 50% coverage A: No , the policy includes $0 coverage…" at bounding box center [764, 353] width 651 height 17
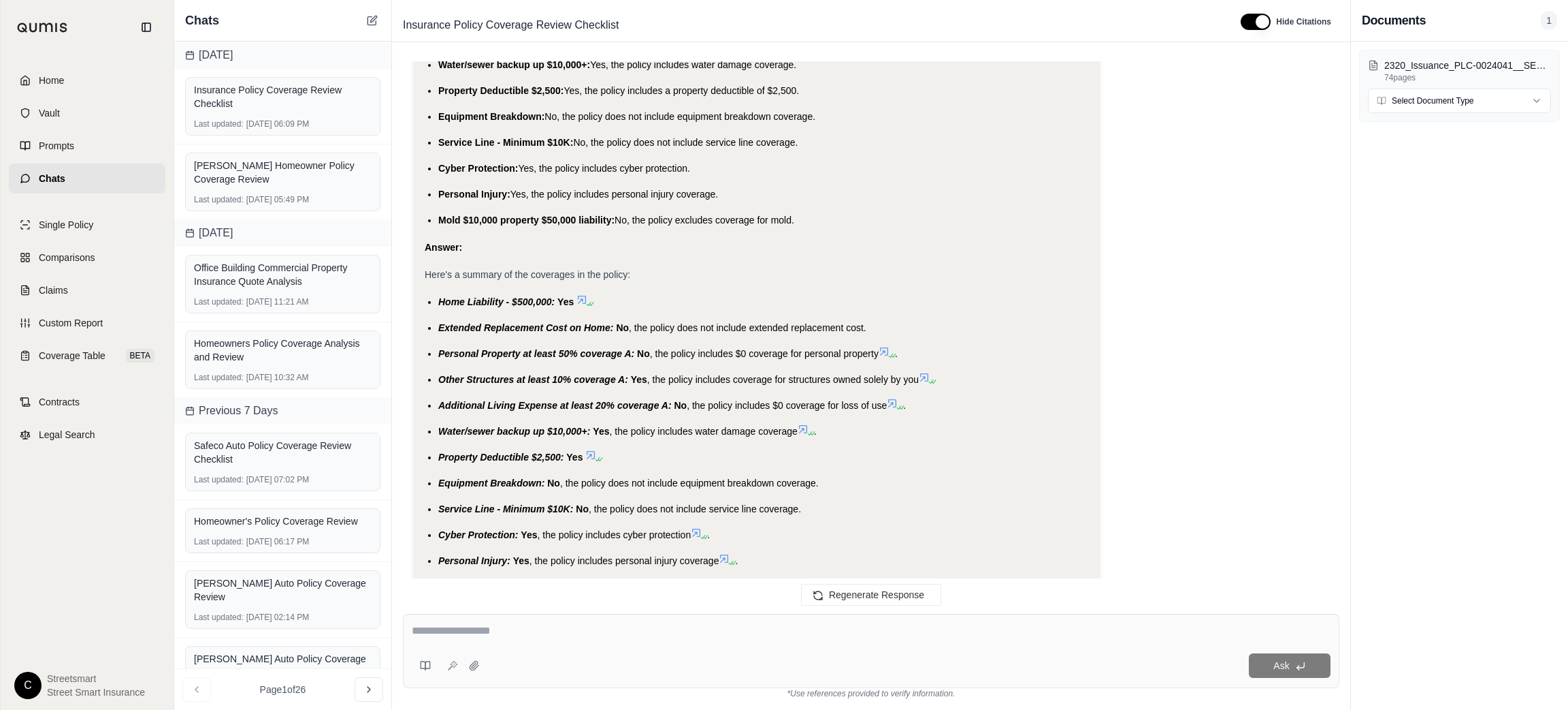
click at [447, 349] on span "Personal Property at least 50% coverage A:" at bounding box center [536, 353] width 196 height 11
click at [447, 349] on span "Personal Property at least 50% coverage A:" at bounding box center [536, 353] width 196 height 11
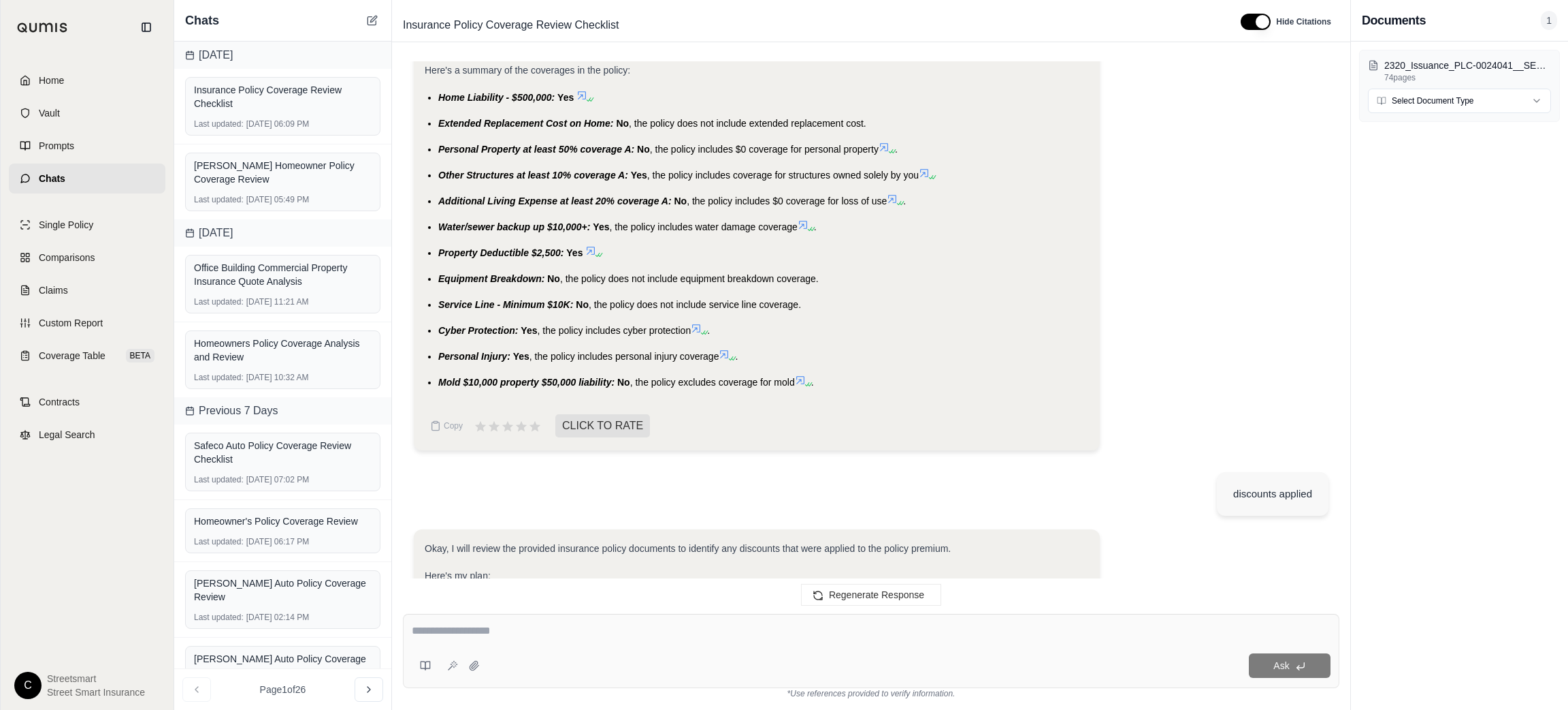
scroll to position [2067, 0]
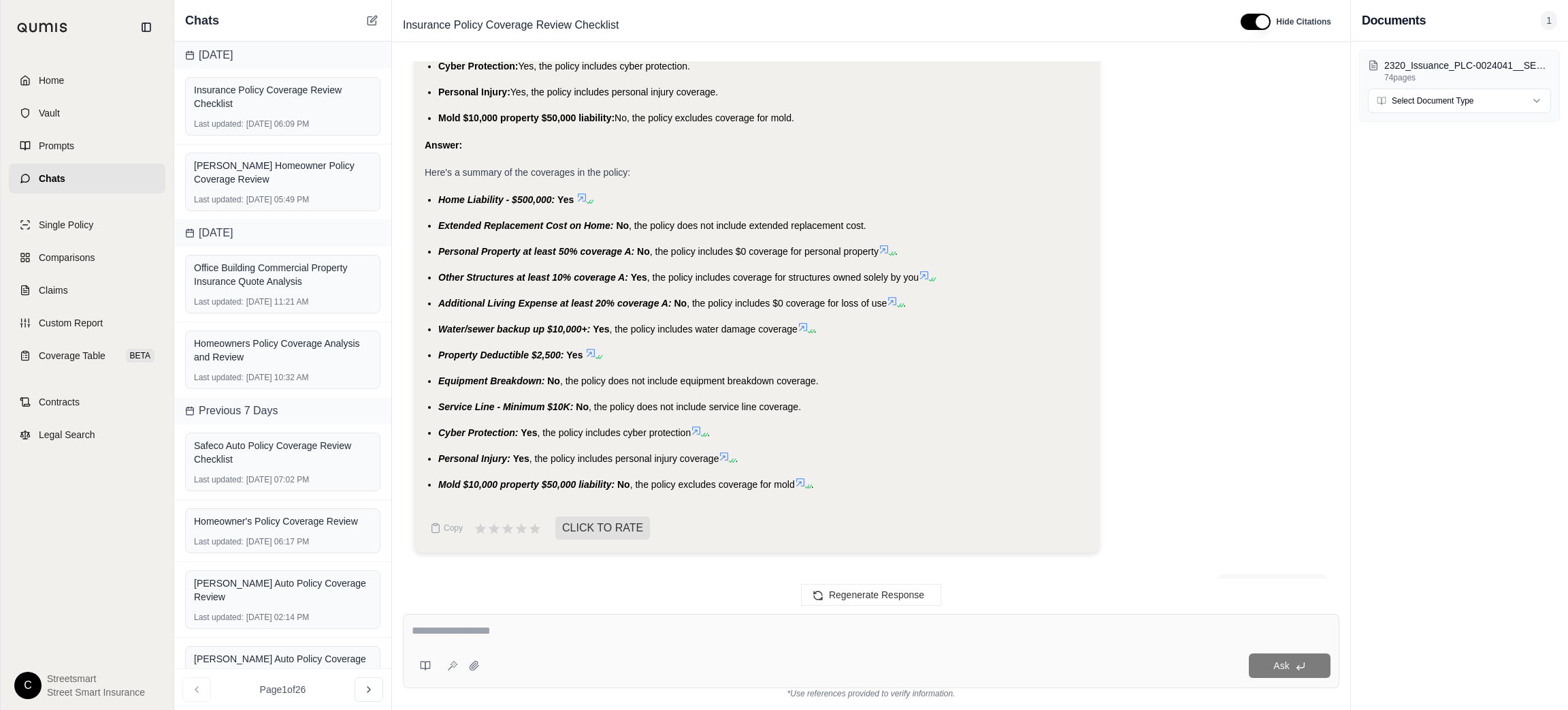
click at [457, 277] on span "Other Structures at least 10% coverage A:" at bounding box center [533, 277] width 190 height 11
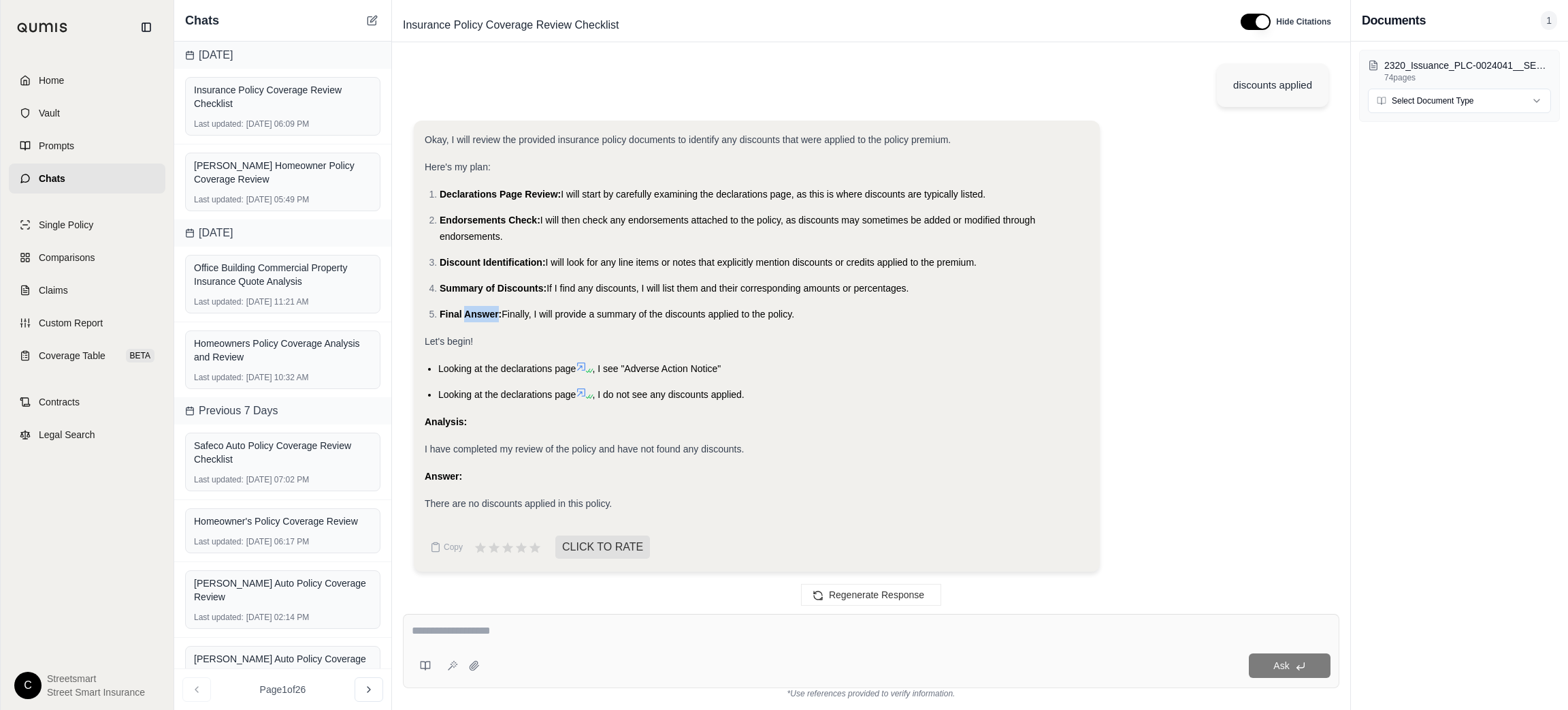
click at [463, 300] on ol "Declarations Page Review: I will start by carefully examining the declarations …" at bounding box center [756, 254] width 665 height 136
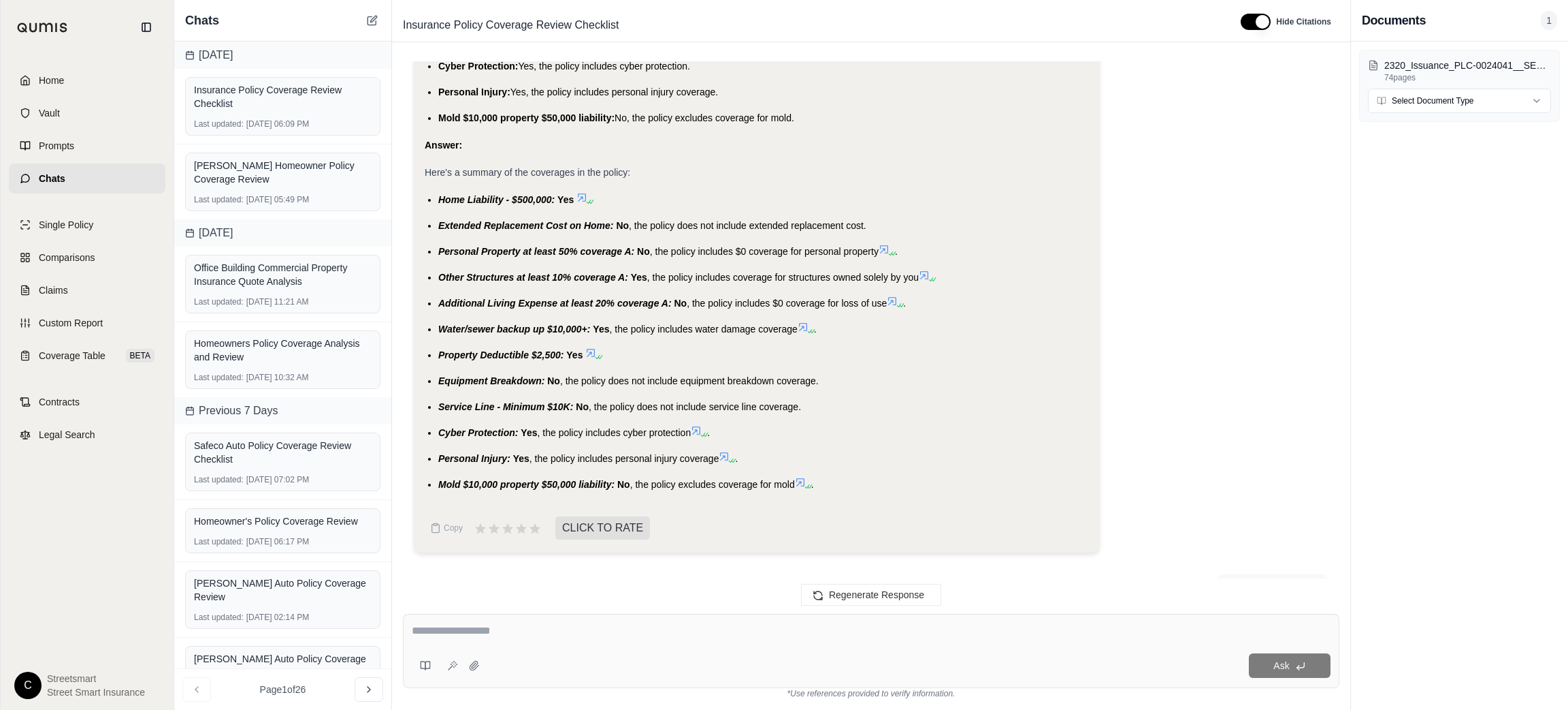
click at [508, 308] on li "Additional Living Expense at least 20% coverage A: No , the policy includes $0 …" at bounding box center [764, 303] width 651 height 17
click at [502, 303] on span "Additional Living Expense at least 20% coverage A:" at bounding box center [555, 303] width 234 height 11
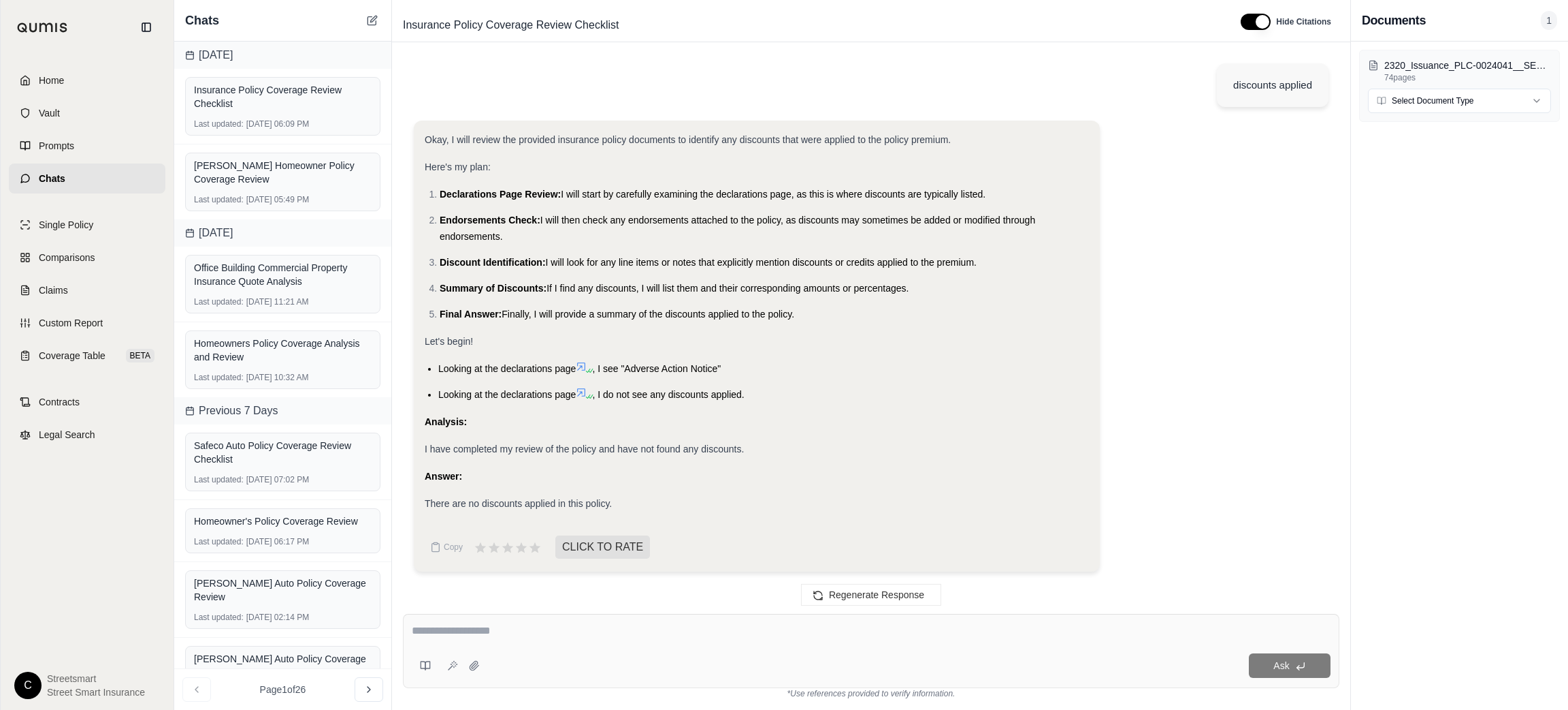
scroll to position [1862, 0]
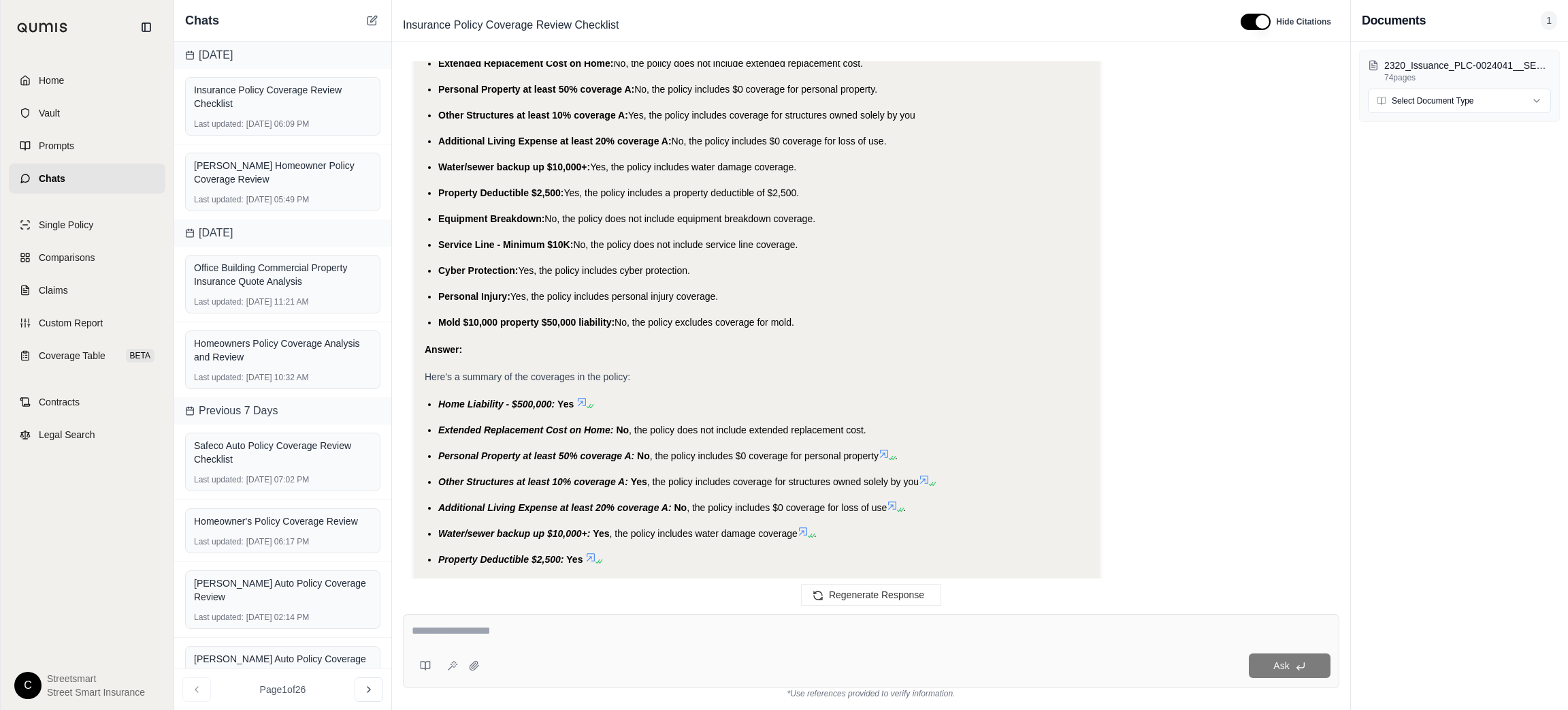
click at [555, 162] on span "Water/sewer backup up $10,000+:" at bounding box center [514, 167] width 152 height 11
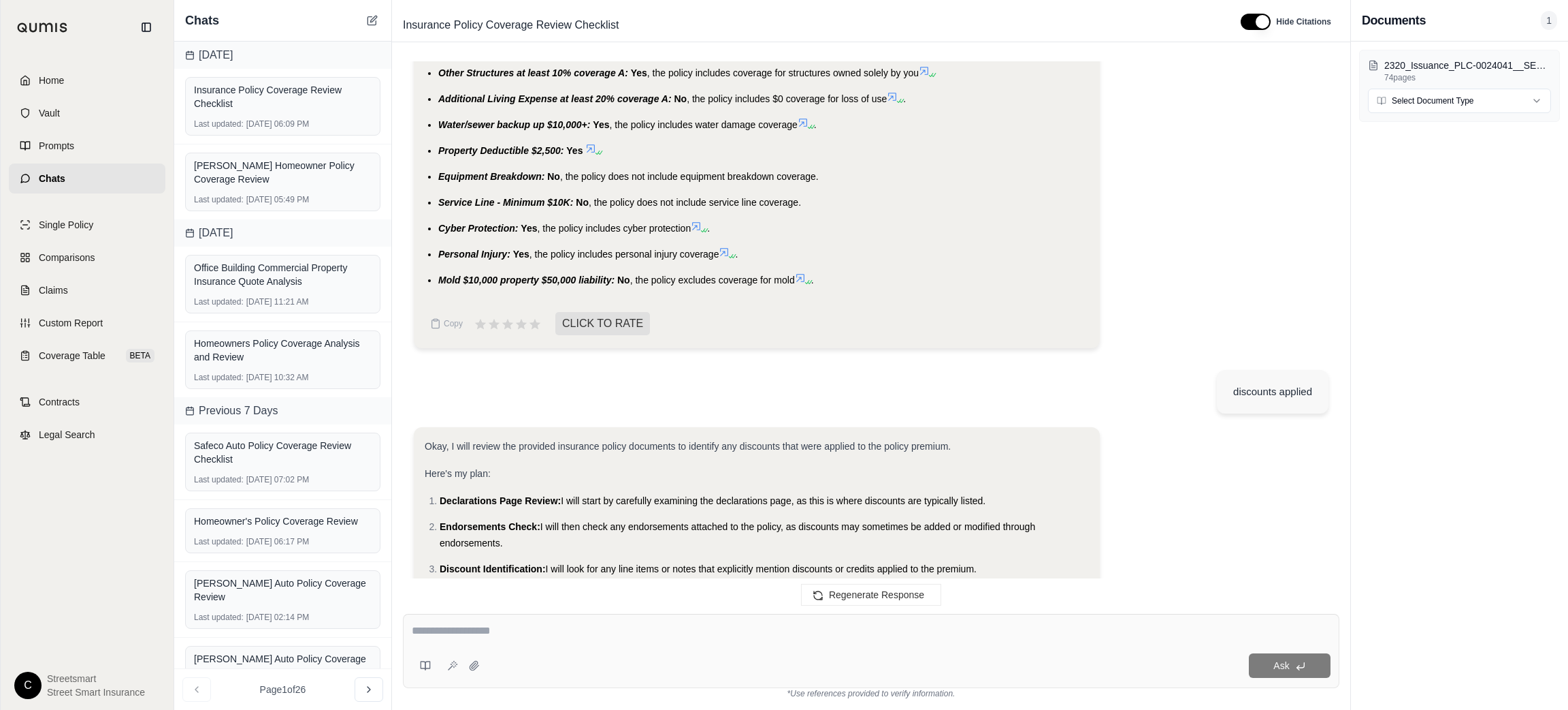
scroll to position [2067, 0]
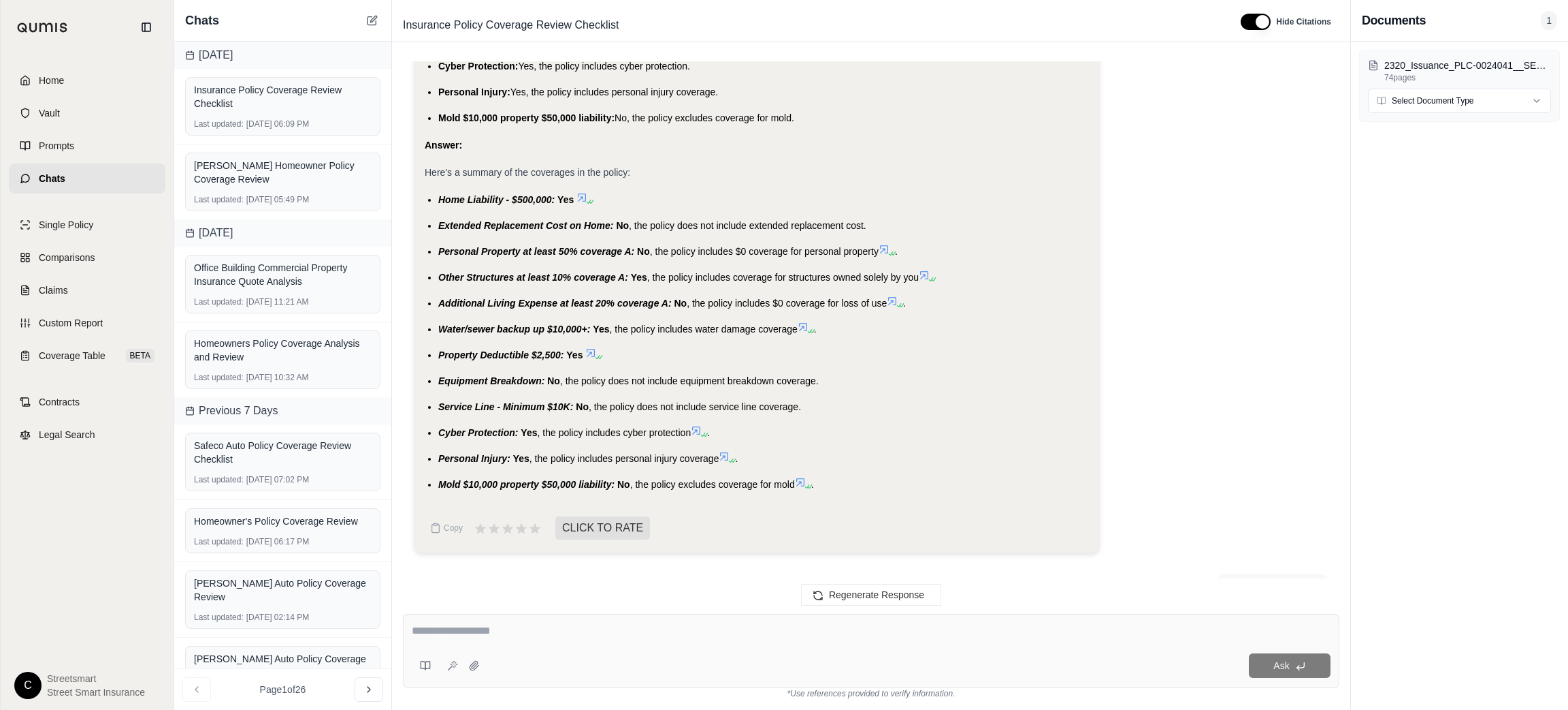
click at [460, 353] on span "Property Deductible $2,500:" at bounding box center [501, 355] width 126 height 11
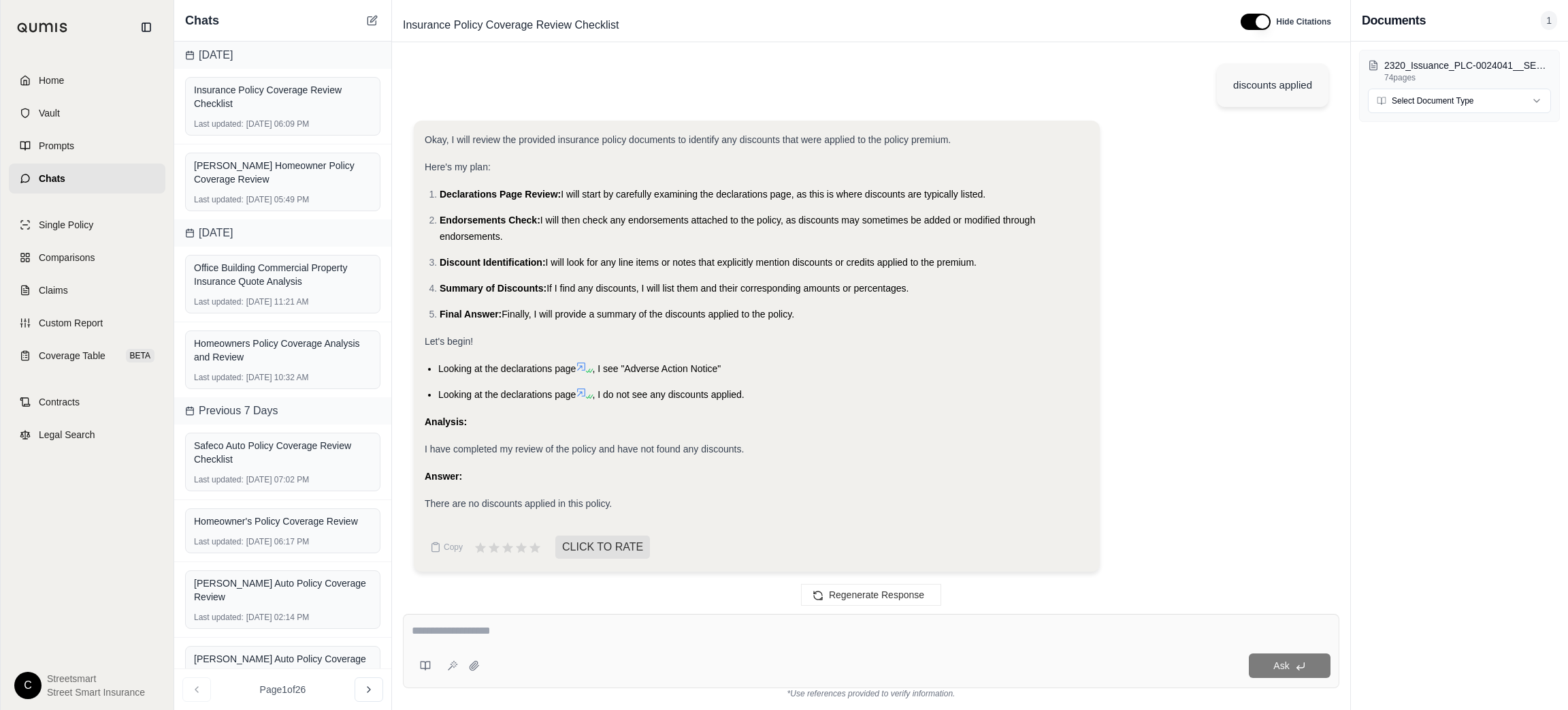
scroll to position [2169, 0]
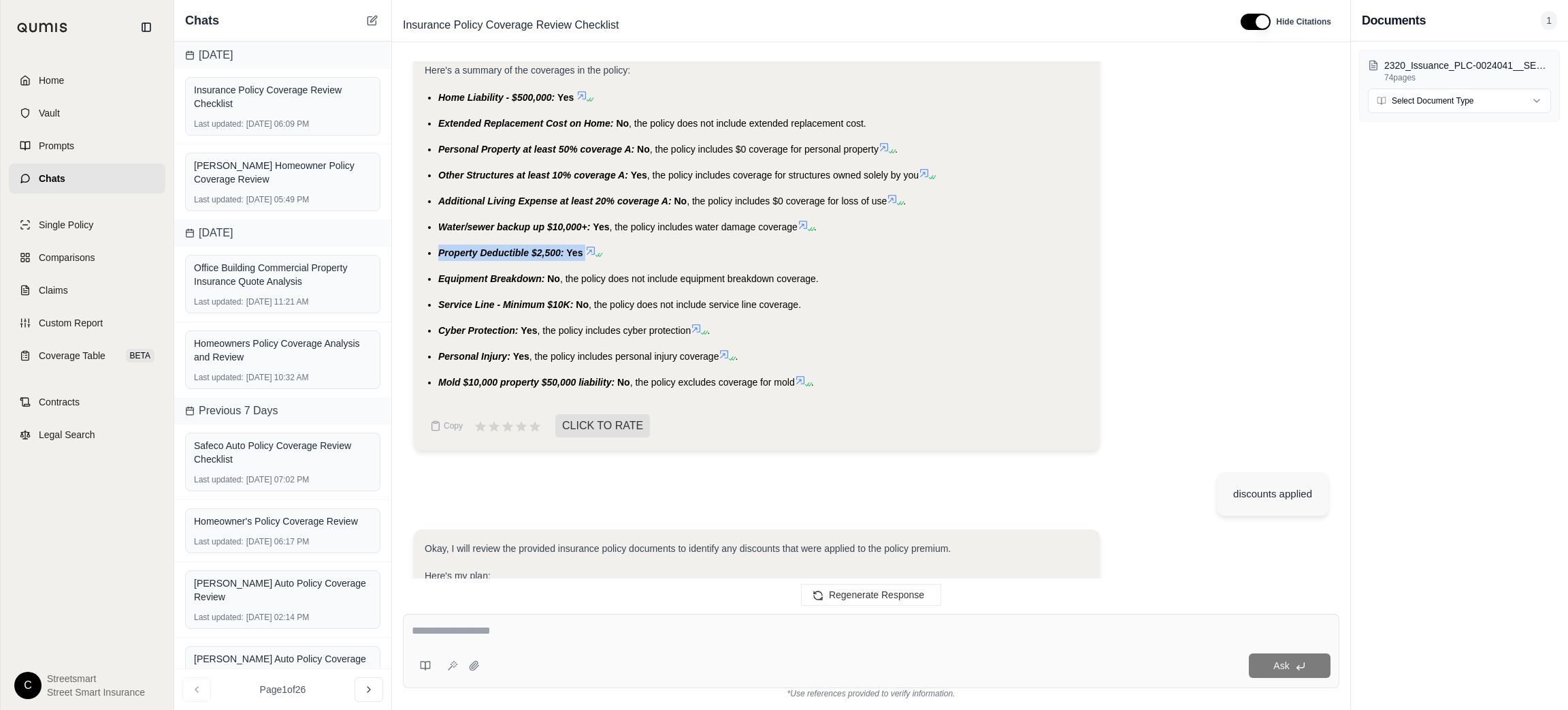
click at [440, 273] on span "Equipment Breakdown:" at bounding box center [491, 279] width 106 height 11
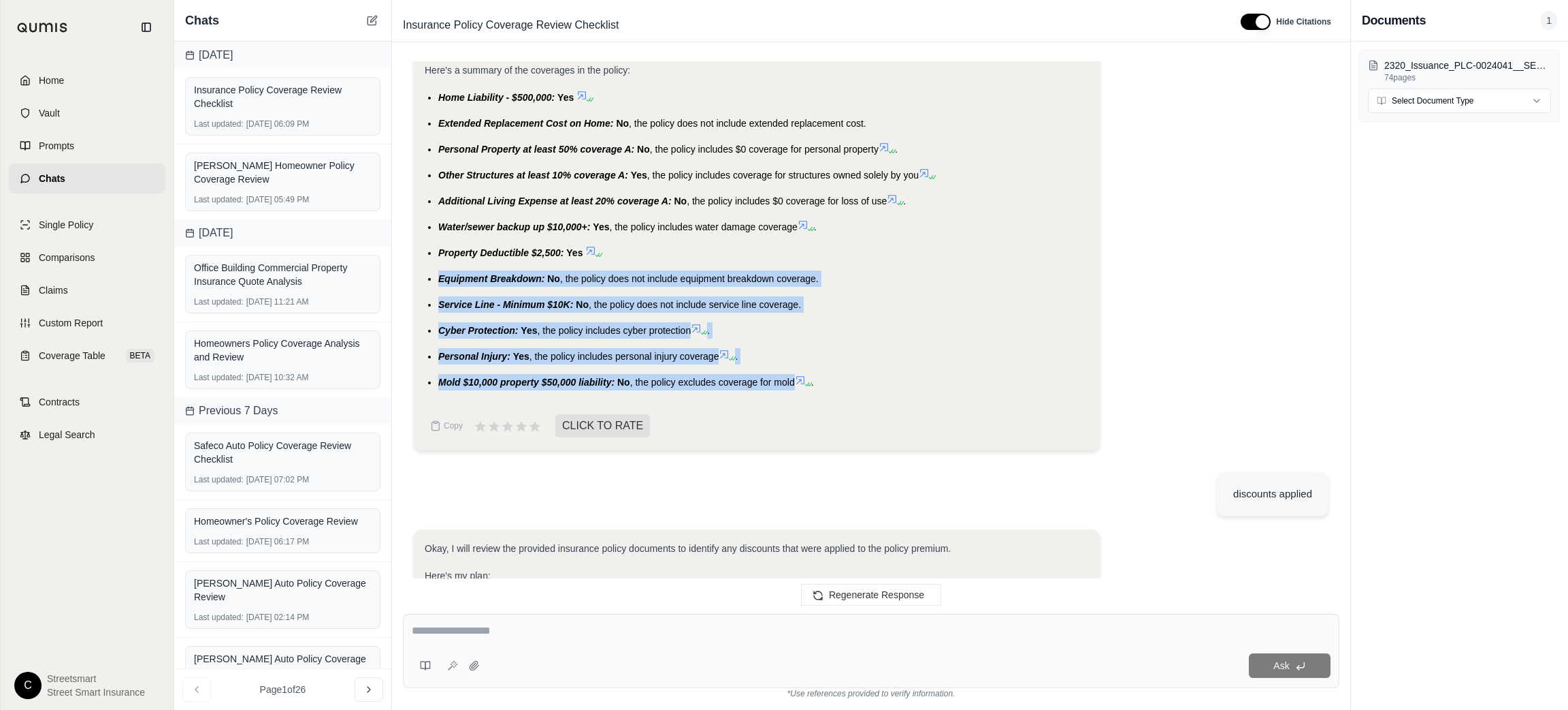
drag, startPoint x: 439, startPoint y: 273, endPoint x: 794, endPoint y: 383, distance: 371.7
click at [794, 383] on ul "Home Liability - $500,000: Yes Extended Replacement Cost on Home: No , the poli…" at bounding box center [756, 239] width 665 height 301
